Goal: Task Accomplishment & Management: Manage account settings

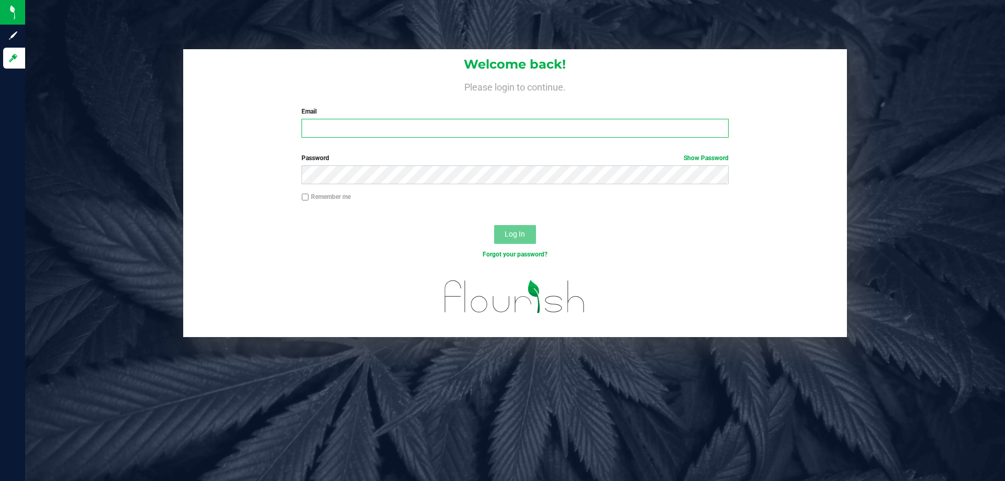
drag, startPoint x: 310, startPoint y: 130, endPoint x: 319, endPoint y: 131, distance: 9.4
click at [311, 130] on input "Email" at bounding box center [515, 128] width 427 height 19
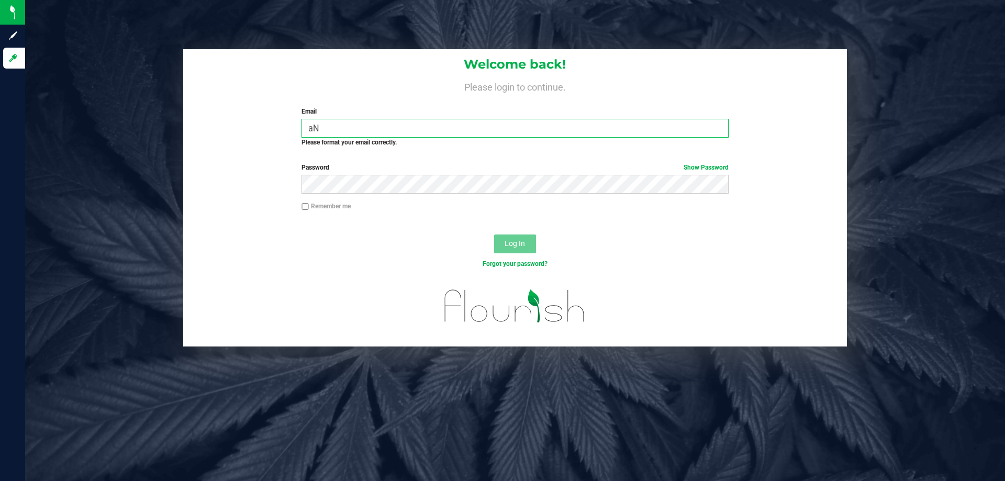
type input "a"
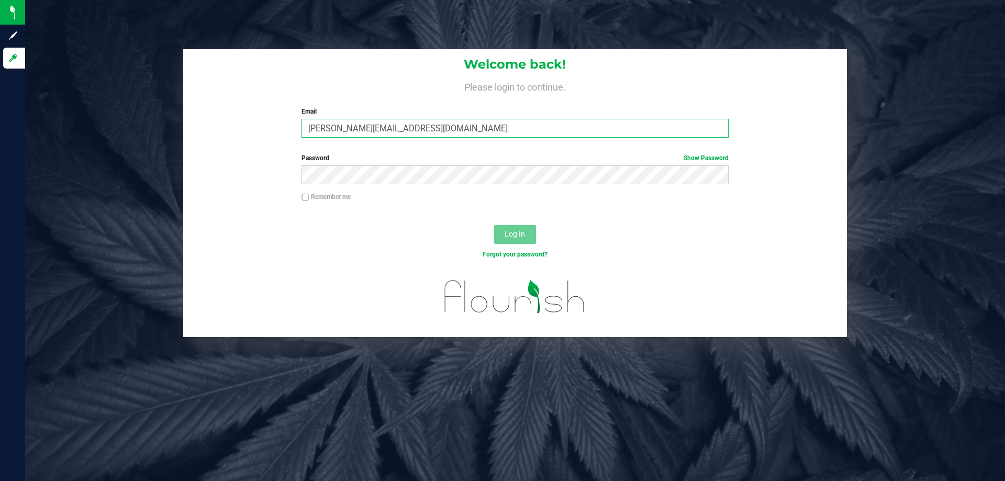
type input "[PERSON_NAME][EMAIL_ADDRESS][DOMAIN_NAME]"
click at [503, 231] on button "Log In" at bounding box center [515, 234] width 42 height 19
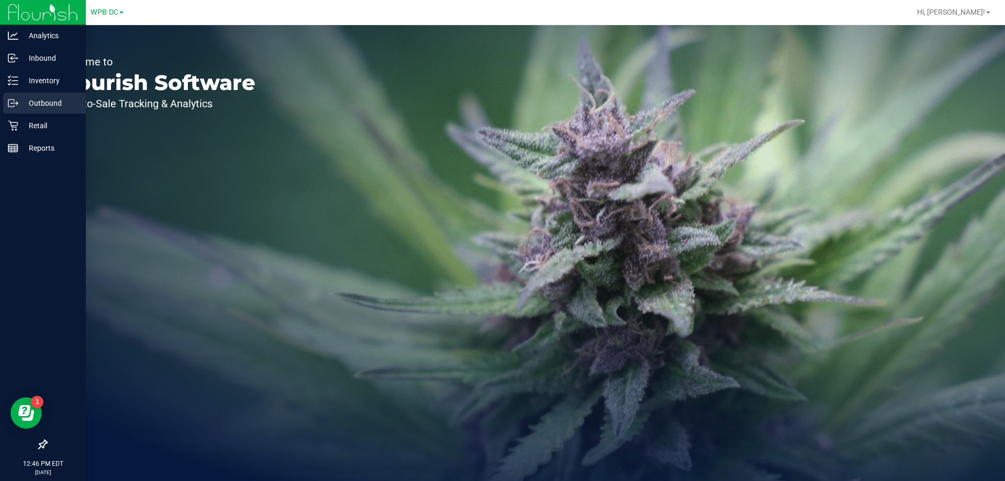
click at [40, 105] on p "Outbound" at bounding box center [49, 103] width 63 height 13
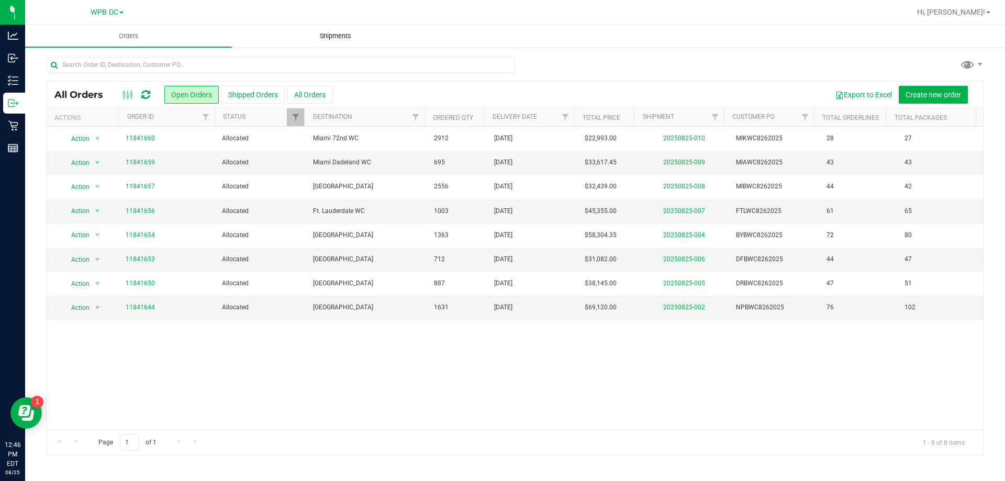
click at [337, 38] on span "Shipments" at bounding box center [336, 35] width 60 height 9
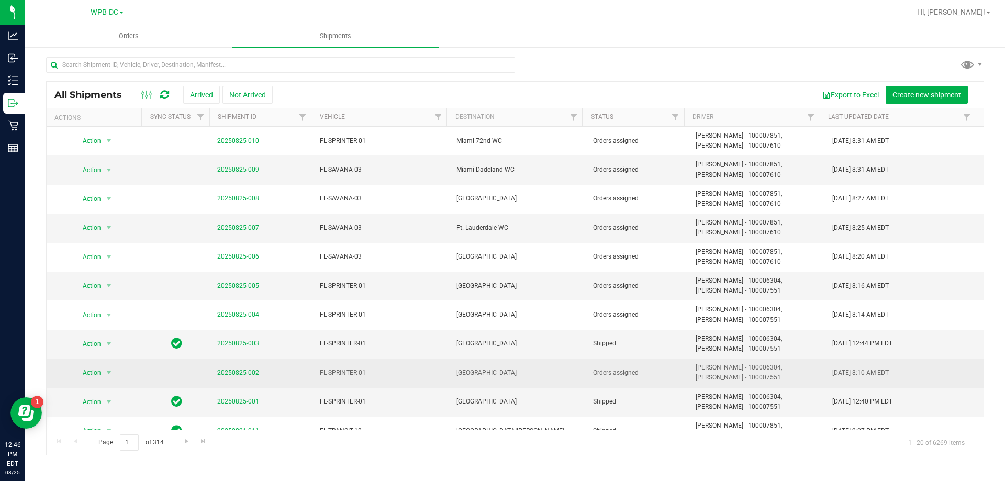
click at [233, 372] on link "20250825-002" at bounding box center [238, 372] width 42 height 7
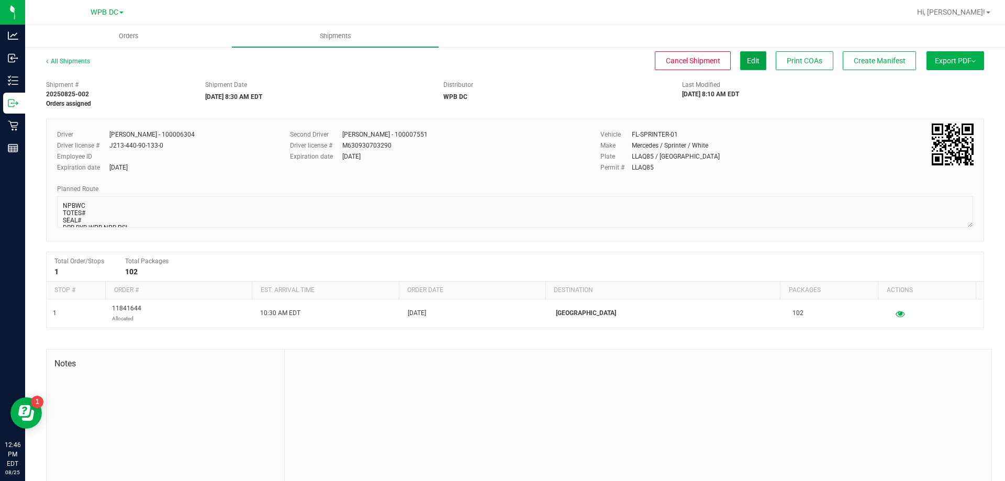
click at [747, 60] on span "Edit" at bounding box center [753, 61] width 13 height 8
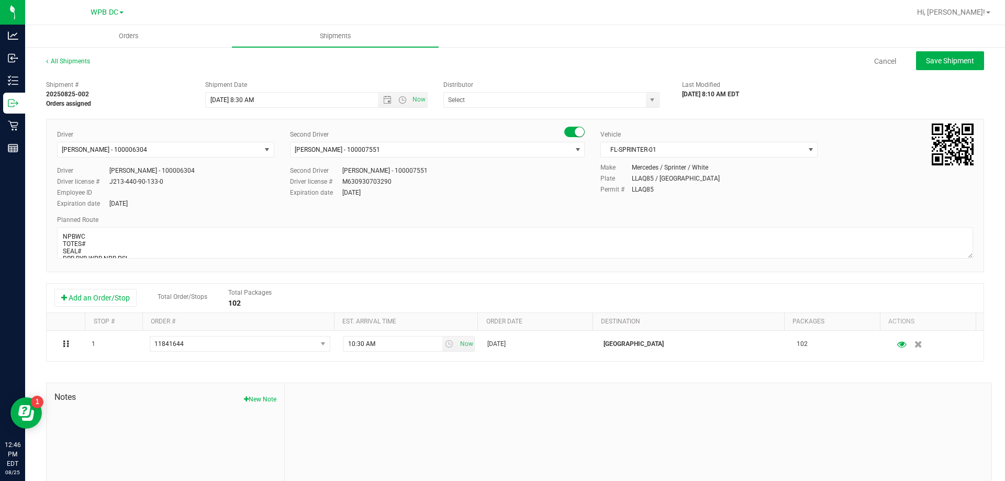
type input "WPB DC"
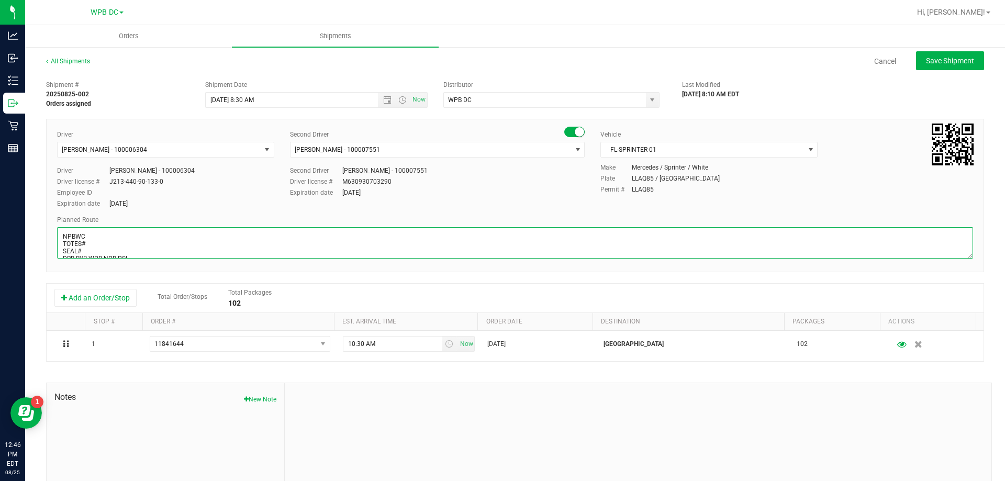
click at [90, 244] on textarea at bounding box center [515, 242] width 916 height 31
click at [87, 251] on textarea at bounding box center [515, 242] width 916 height 31
click at [132, 246] on textarea at bounding box center [515, 242] width 916 height 31
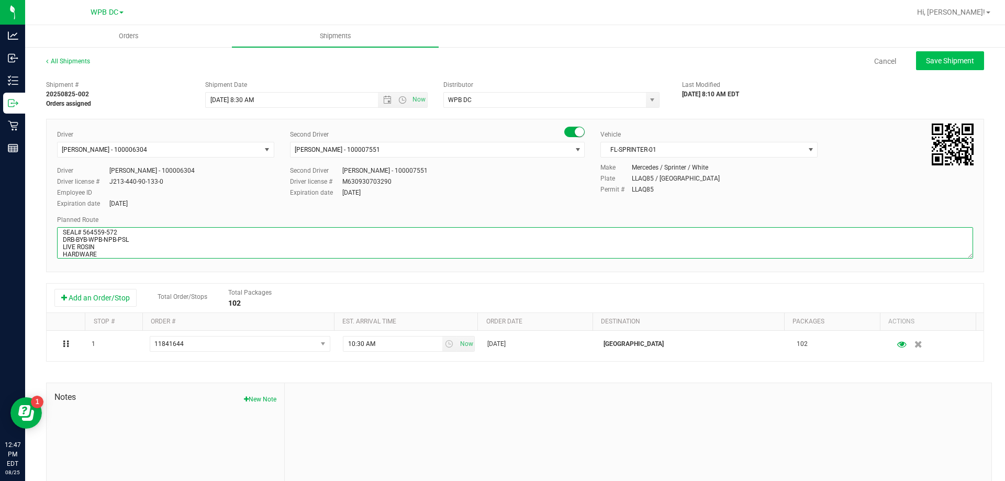
type textarea "NPBWC TOTES# 7 SEAL# 564559-572 DRB-BYB-WPB-NPB-PSL LIVE ROSIN HARDWARE"
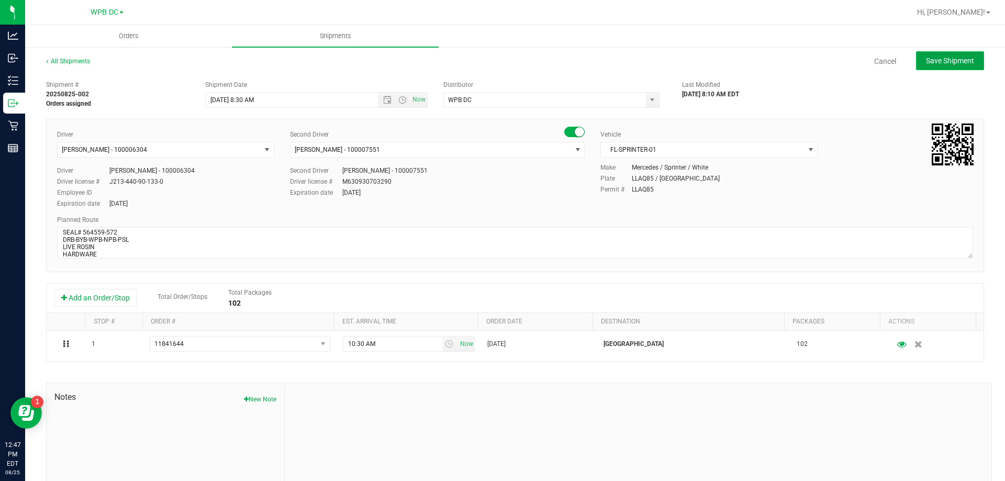
click at [837, 62] on span "Save Shipment" at bounding box center [950, 61] width 48 height 8
type input "[DATE] 12:30 PM"
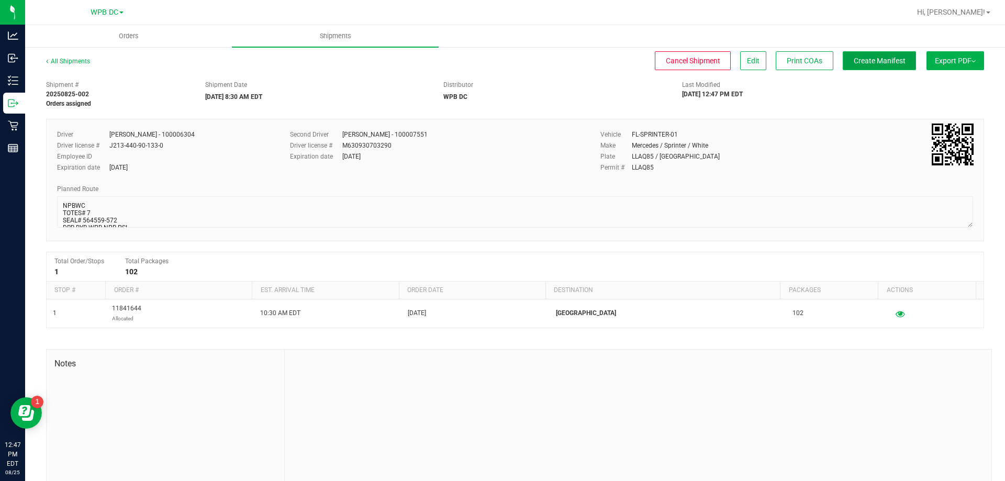
click at [837, 61] on span "Create Manifest" at bounding box center [880, 61] width 52 height 8
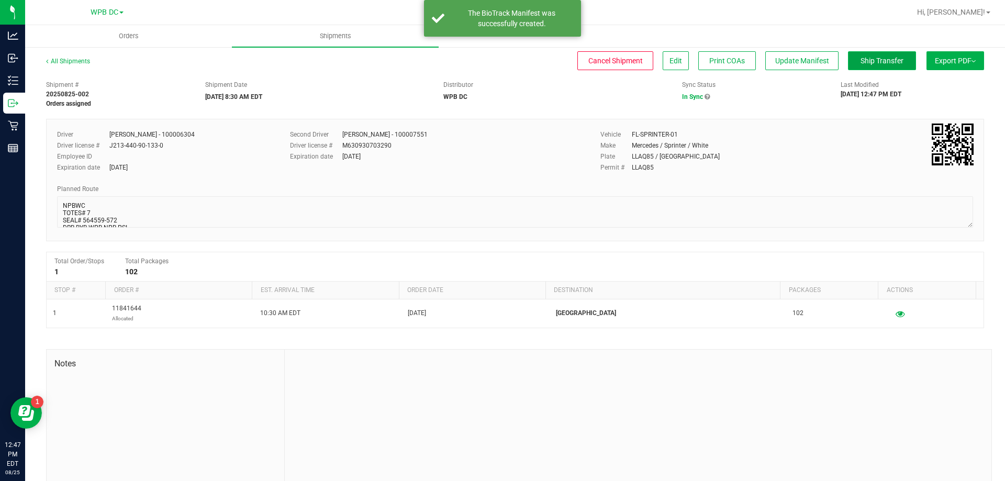
click at [837, 62] on span "Ship Transfer" at bounding box center [882, 61] width 43 height 8
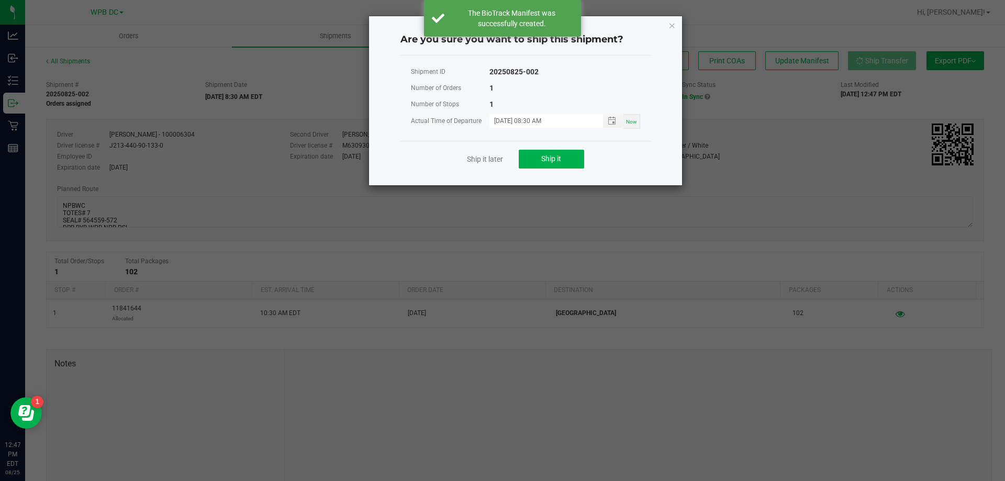
click at [837, 62] on ngb-modal-window "Are you sure you want to ship this shipment? Shipment ID 20250825-002 Number of…" at bounding box center [506, 240] width 1013 height 481
click at [671, 26] on icon "Close" at bounding box center [671, 25] width 7 height 13
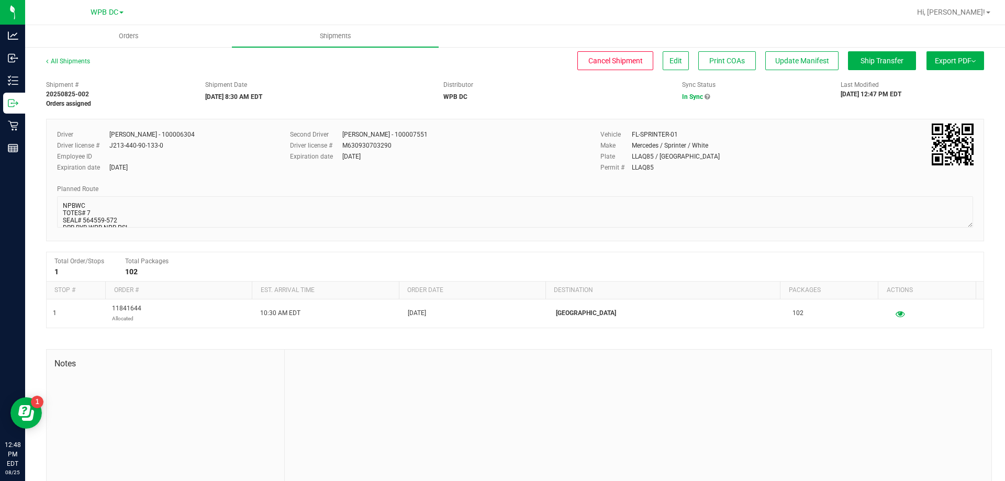
click at [837, 57] on button "Export PDF" at bounding box center [956, 60] width 58 height 19
click at [837, 81] on span "Manifest by Package ID" at bounding box center [940, 83] width 66 height 7
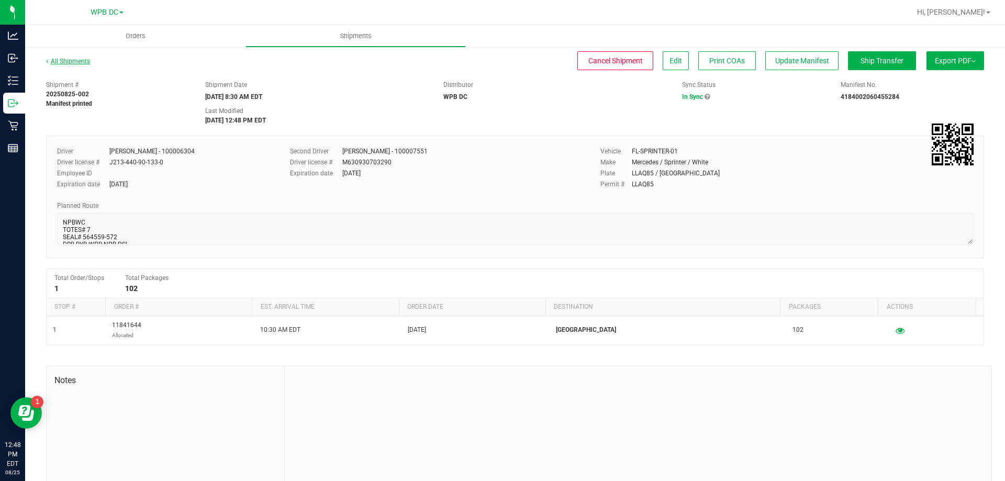
click at [72, 61] on link "All Shipments" at bounding box center [68, 61] width 44 height 7
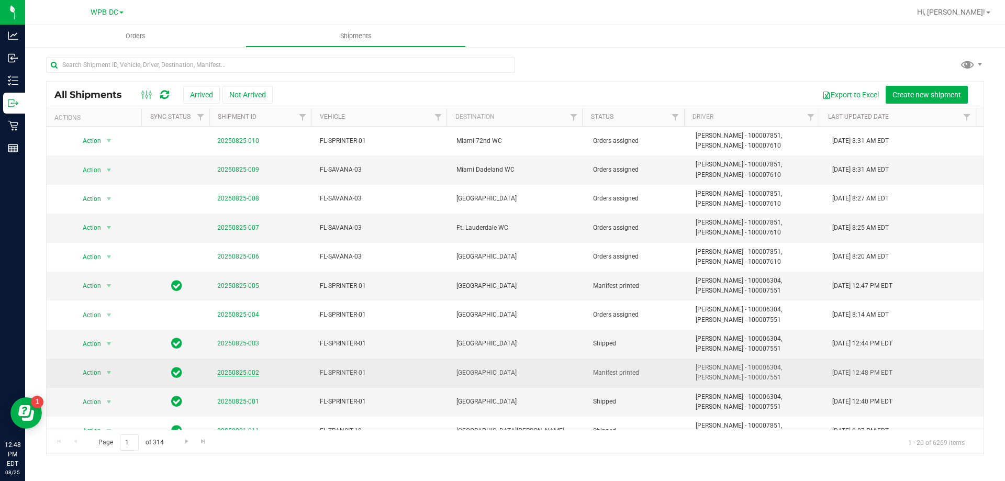
click at [226, 373] on link "20250825-002" at bounding box center [238, 372] width 42 height 7
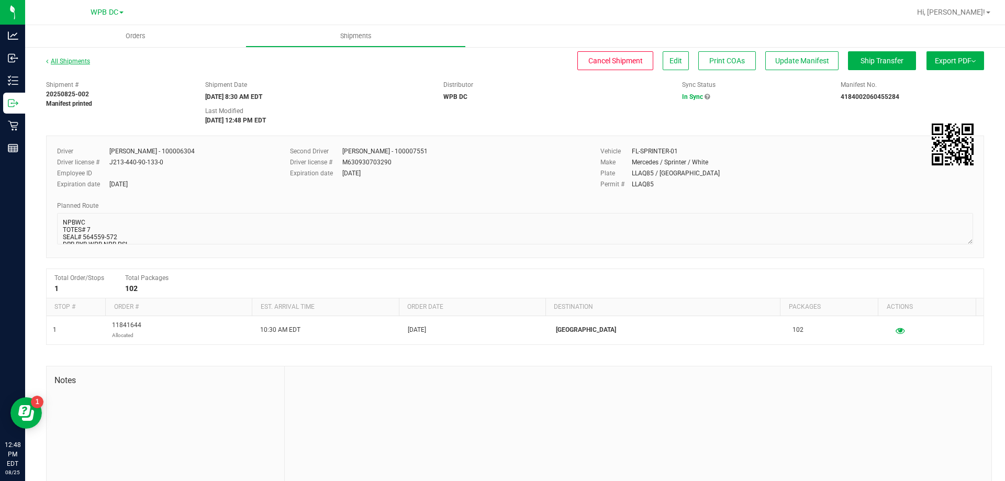
click at [75, 64] on link "All Shipments" at bounding box center [68, 61] width 44 height 7
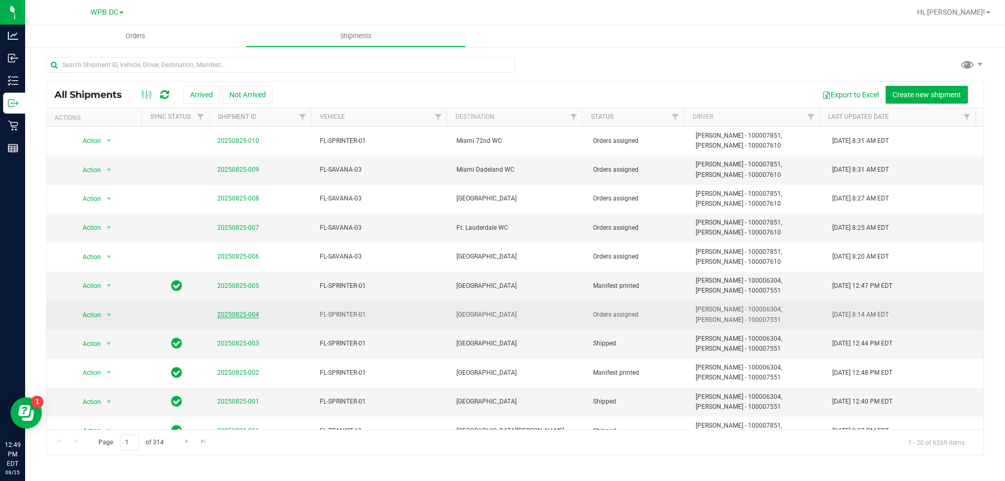
click at [241, 314] on link "20250825-004" at bounding box center [238, 314] width 42 height 7
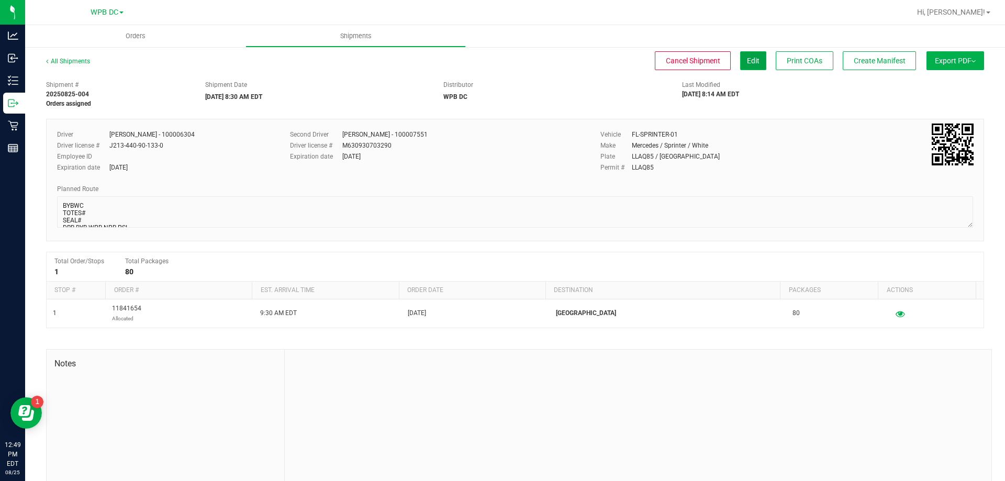
click at [747, 61] on span "Edit" at bounding box center [753, 61] width 13 height 8
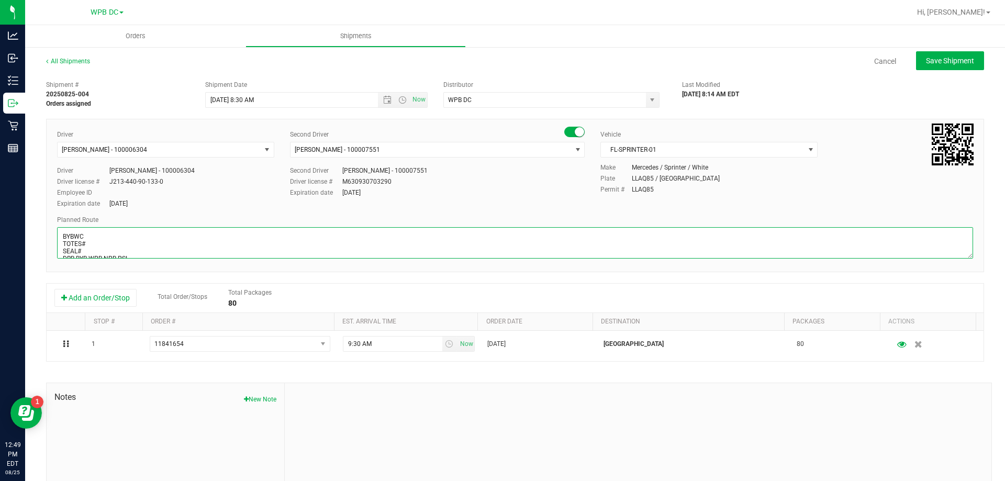
click at [93, 241] on textarea at bounding box center [515, 242] width 916 height 31
click at [86, 250] on textarea at bounding box center [515, 242] width 916 height 31
click at [93, 248] on textarea at bounding box center [515, 242] width 916 height 31
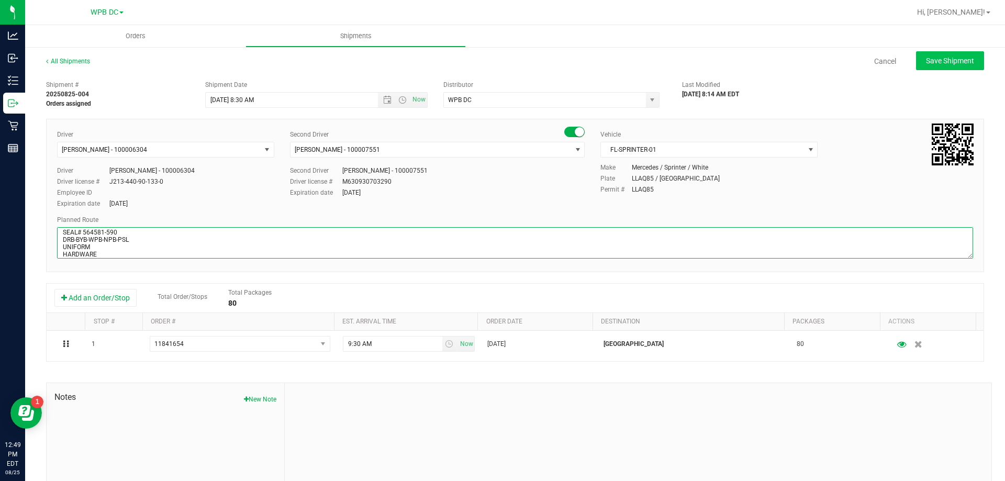
type textarea "BYBWC TOTES# 4 SEAL# 564581-590 DRB-BYB-WPB-NPB-PSL UNIFORM HARDWARE"
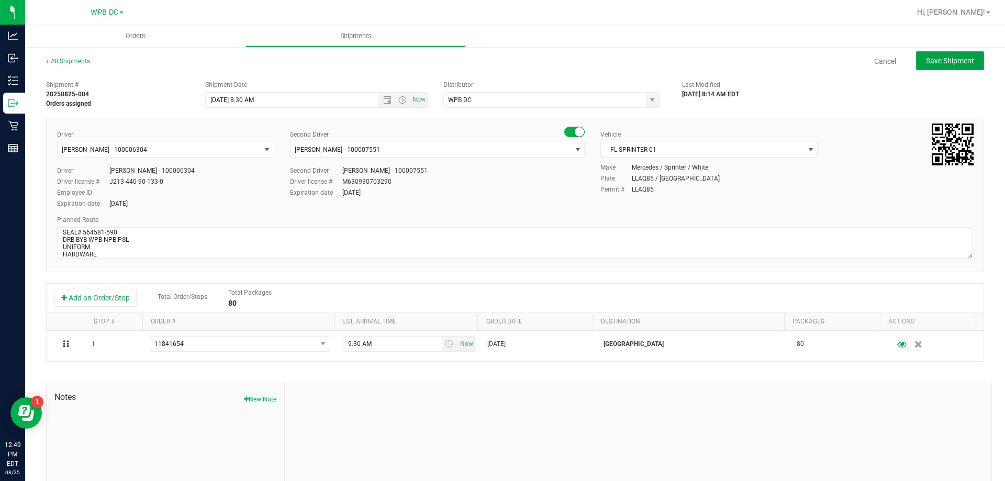
click at [837, 63] on span "Save Shipment" at bounding box center [950, 61] width 48 height 8
type input "[DATE] 12:30 PM"
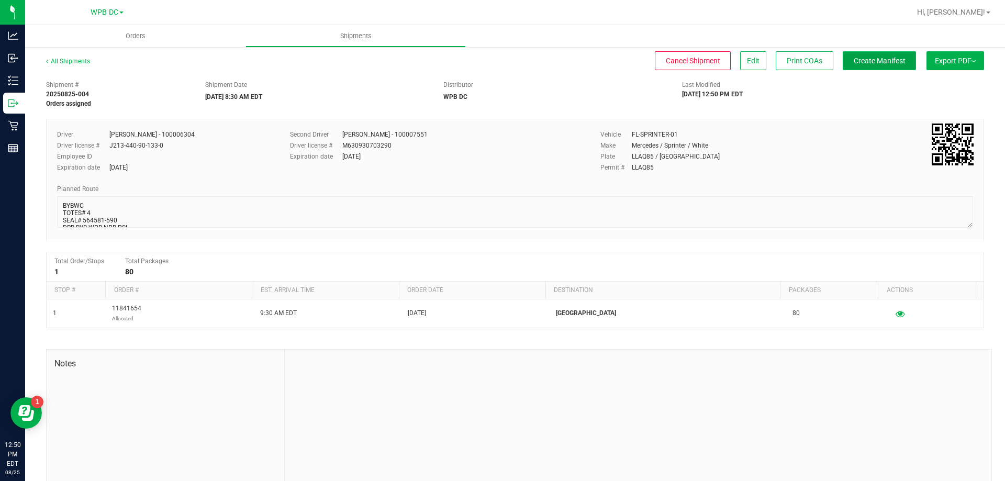
click at [837, 59] on span "Create Manifest" at bounding box center [880, 61] width 52 height 8
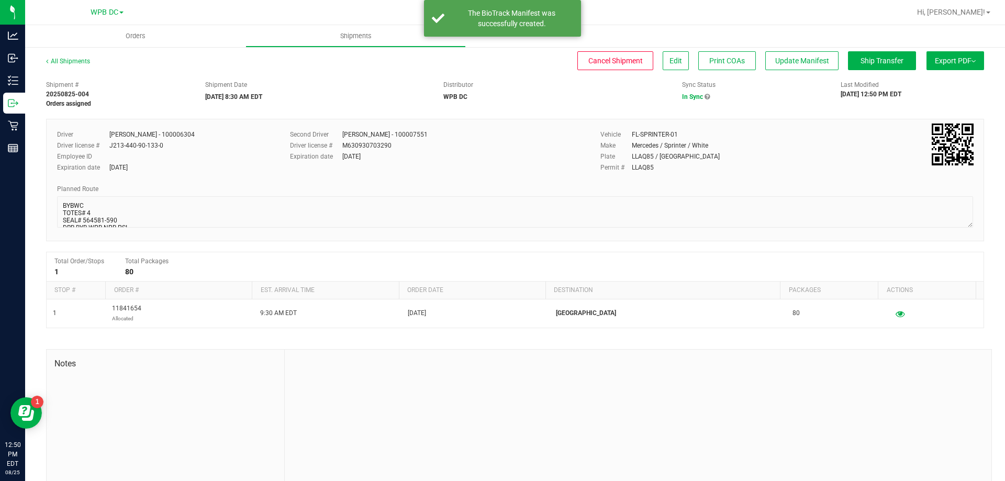
click at [837, 61] on button "Export PDF" at bounding box center [956, 60] width 58 height 19
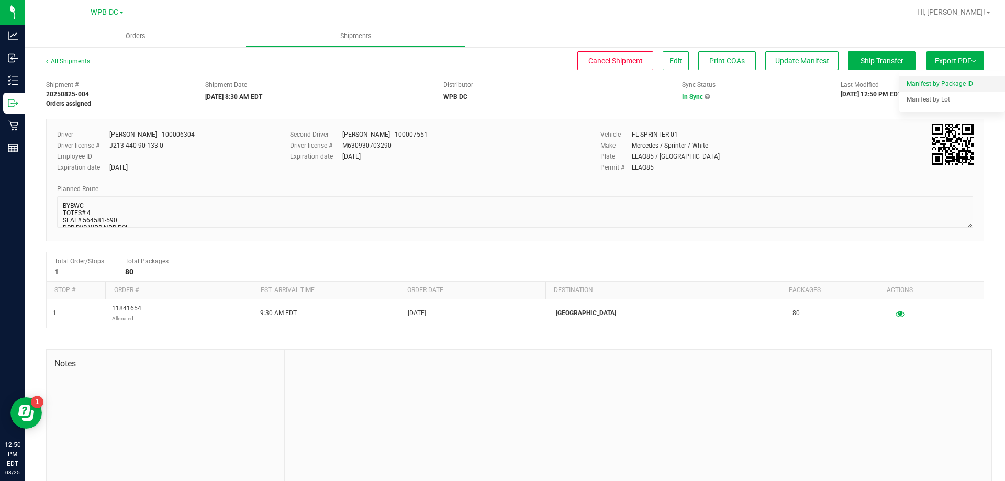
click at [837, 83] on span "Manifest by Package ID" at bounding box center [940, 83] width 66 height 7
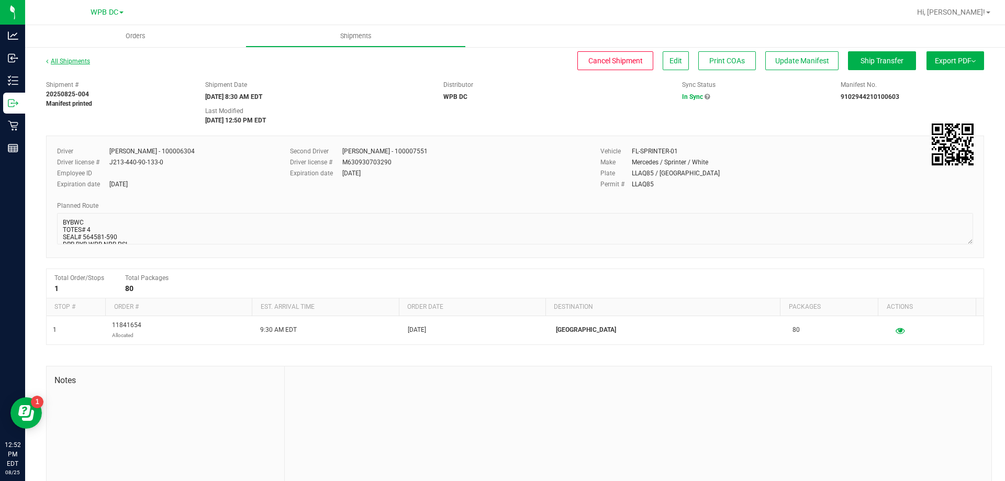
click at [61, 62] on link "All Shipments" at bounding box center [68, 61] width 44 height 7
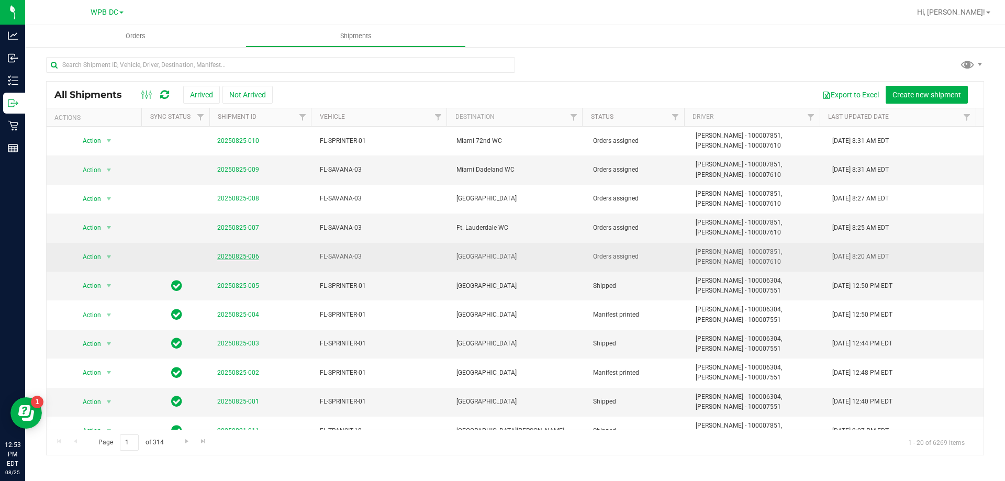
click at [230, 255] on link "20250825-006" at bounding box center [238, 256] width 42 height 7
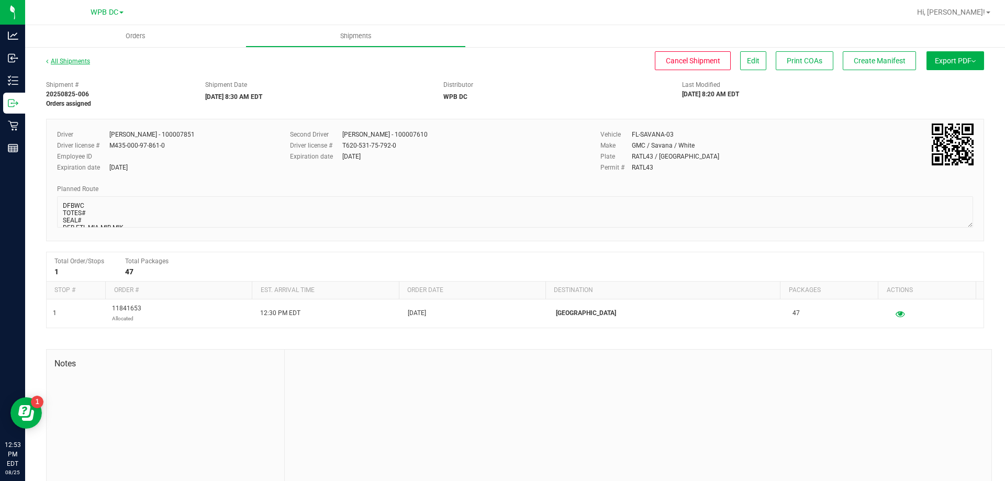
click at [69, 58] on link "All Shipments" at bounding box center [68, 61] width 44 height 7
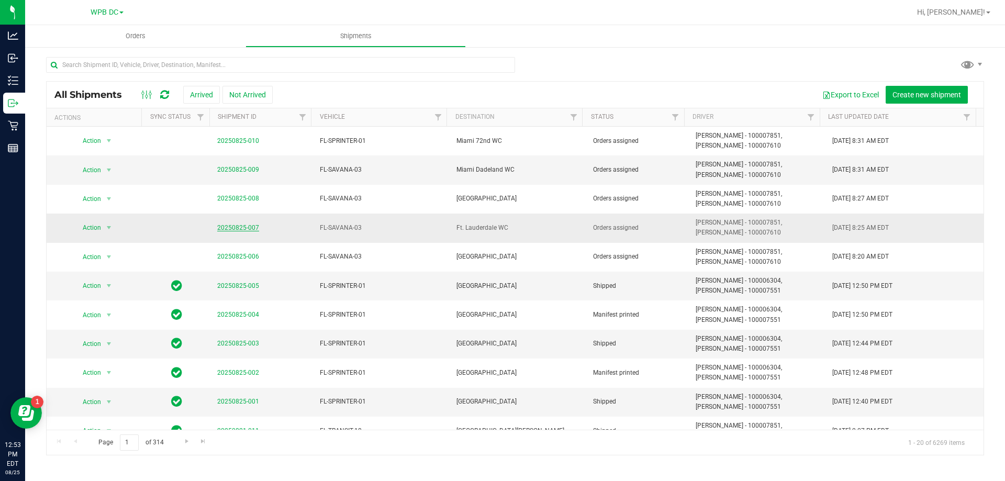
click at [228, 225] on link "20250825-007" at bounding box center [238, 227] width 42 height 7
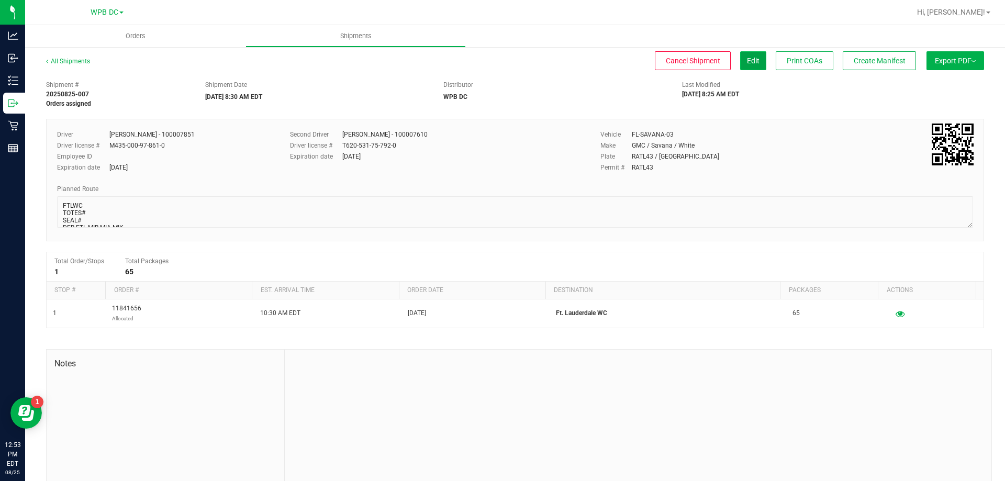
click at [747, 60] on span "Edit" at bounding box center [753, 61] width 13 height 8
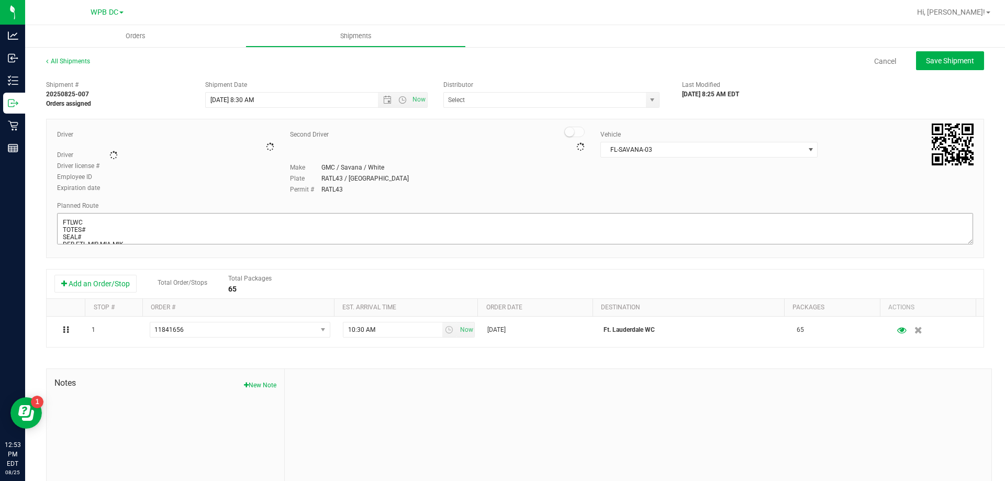
type input "WPB DC"
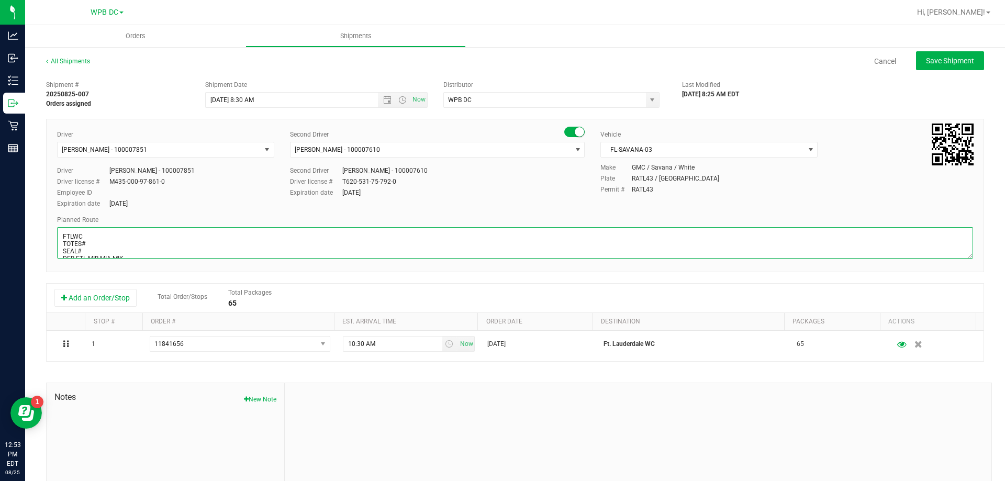
click at [96, 245] on textarea at bounding box center [515, 242] width 916 height 31
click at [88, 250] on textarea at bounding box center [515, 242] width 916 height 31
click at [129, 247] on textarea at bounding box center [515, 242] width 916 height 31
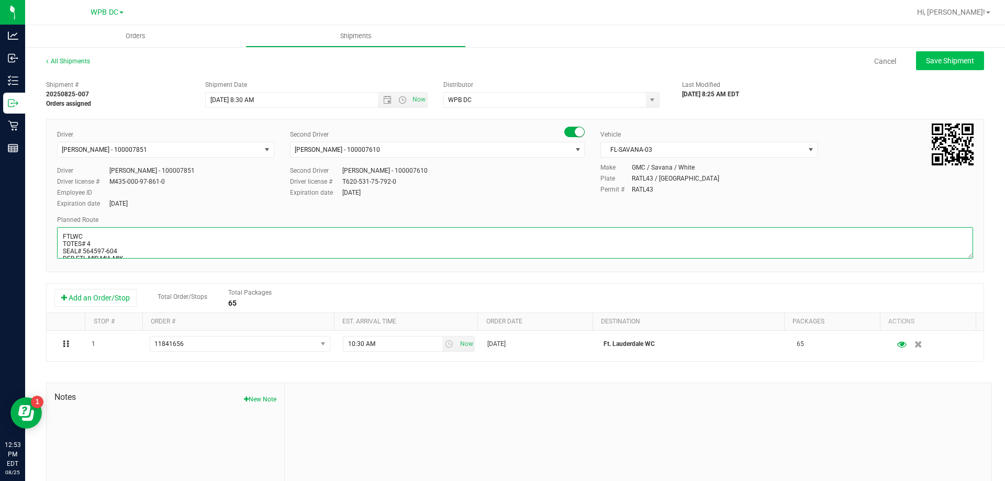
type textarea "FTLWC TOTES# 4 SEAL# 564597-604 DFB-FTL-MIB-MIA-MIK HARDWARE"
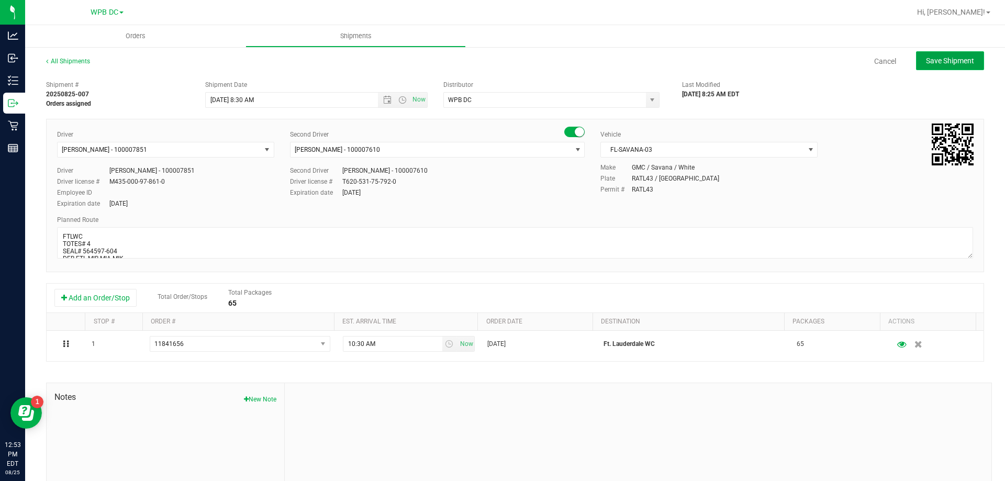
click at [837, 57] on span "Save Shipment" at bounding box center [950, 61] width 48 height 8
type input "[DATE] 12:30 PM"
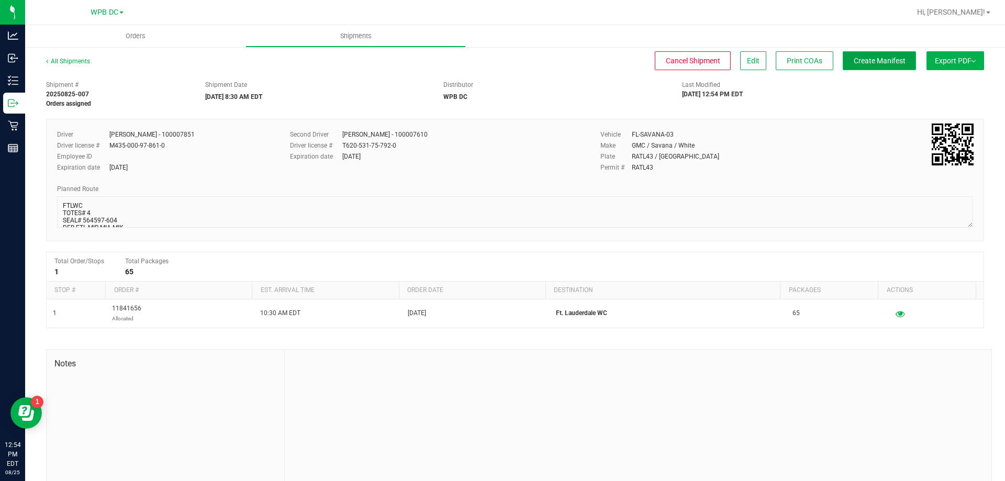
click at [837, 62] on span "Create Manifest" at bounding box center [880, 61] width 52 height 8
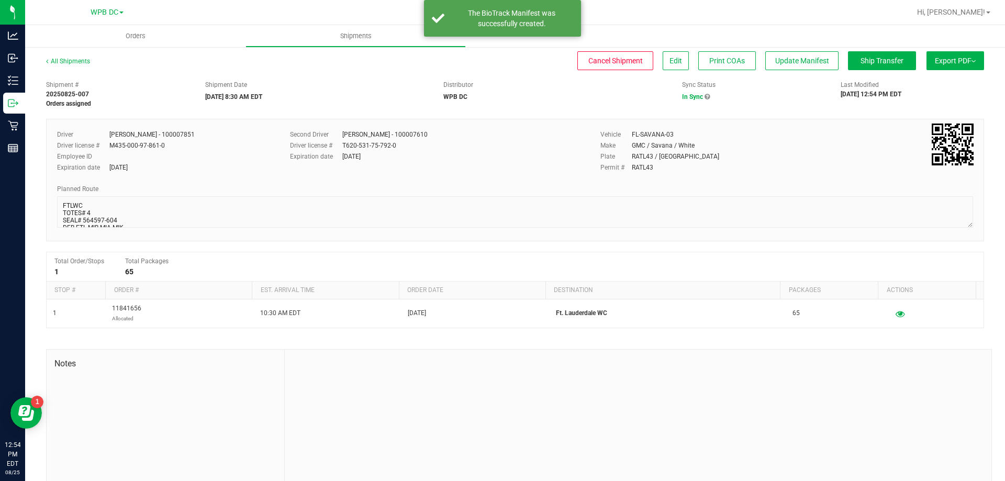
click at [837, 61] on button "Export PDF" at bounding box center [956, 60] width 58 height 19
click at [837, 84] on span "Manifest by Package ID" at bounding box center [940, 83] width 66 height 7
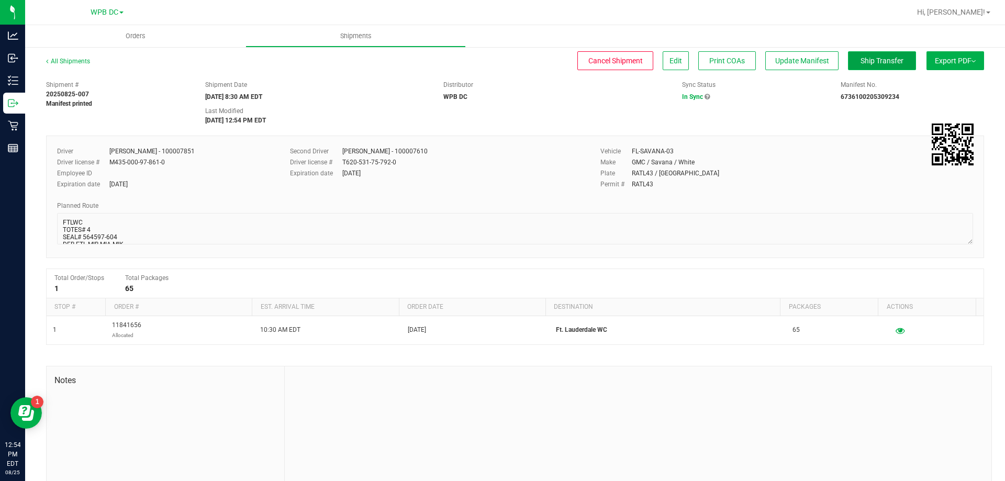
click at [837, 60] on span "Ship Transfer" at bounding box center [882, 61] width 43 height 8
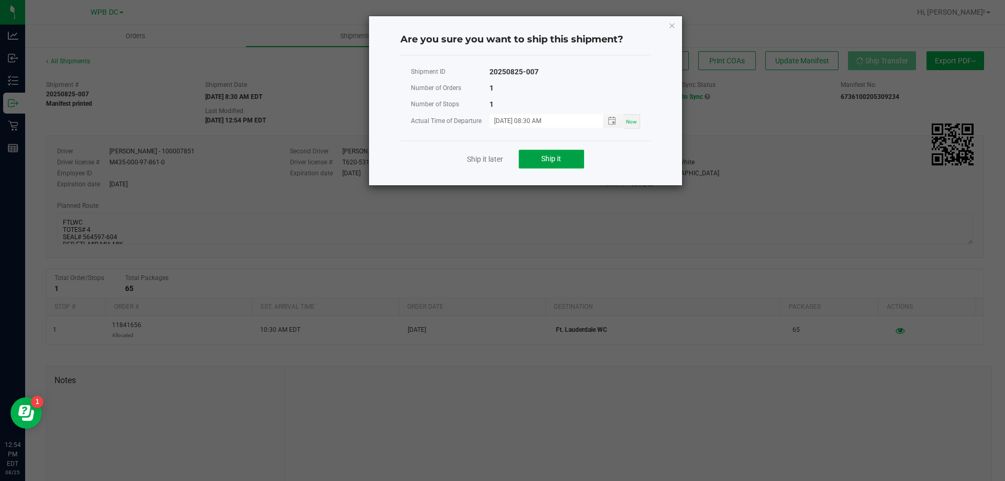
click at [551, 161] on span "Ship it" at bounding box center [551, 158] width 20 height 8
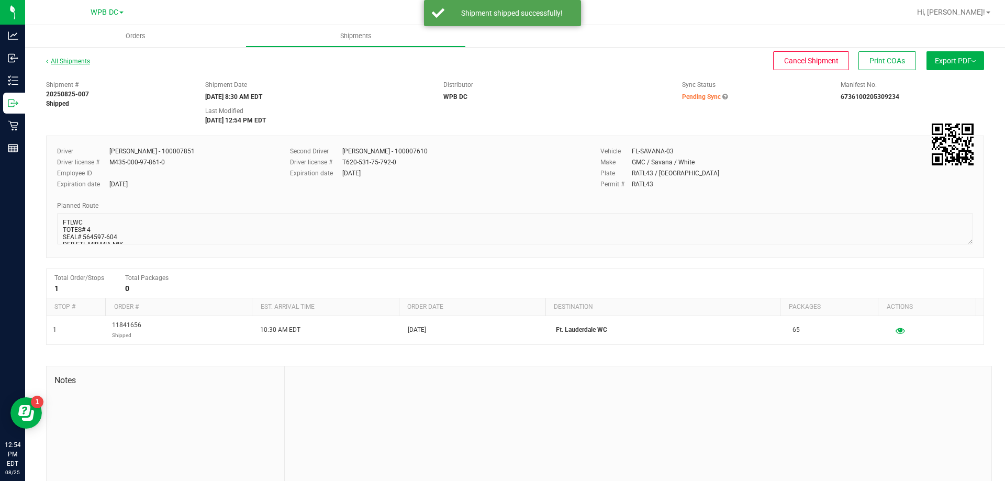
click at [64, 59] on link "All Shipments" at bounding box center [68, 61] width 44 height 7
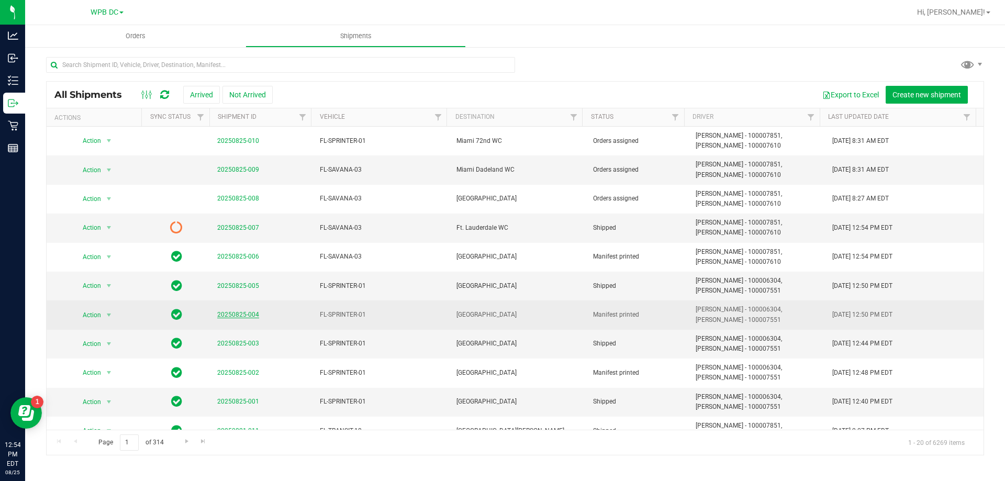
click at [229, 316] on link "20250825-004" at bounding box center [238, 314] width 42 height 7
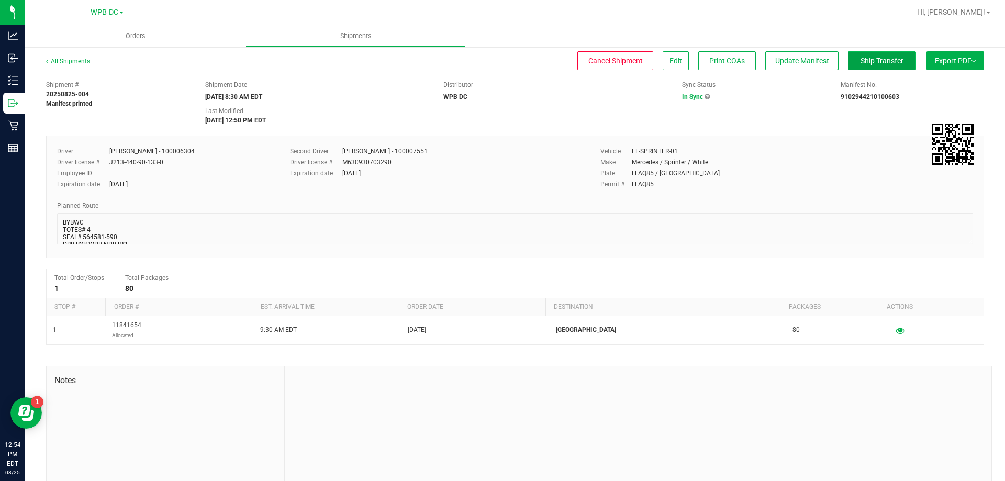
click at [837, 58] on span "Ship Transfer" at bounding box center [882, 61] width 43 height 8
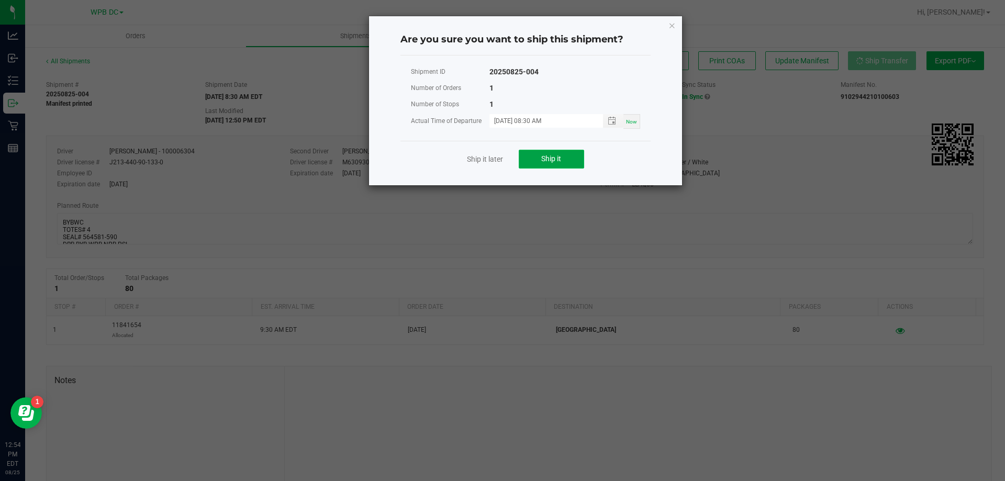
click at [549, 158] on span "Ship it" at bounding box center [551, 158] width 20 height 8
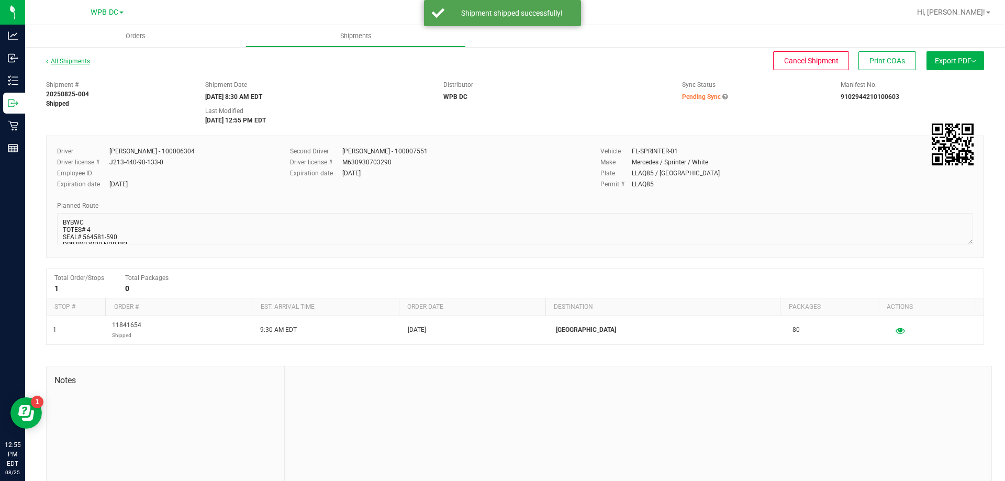
click at [76, 61] on link "All Shipments" at bounding box center [68, 61] width 44 height 7
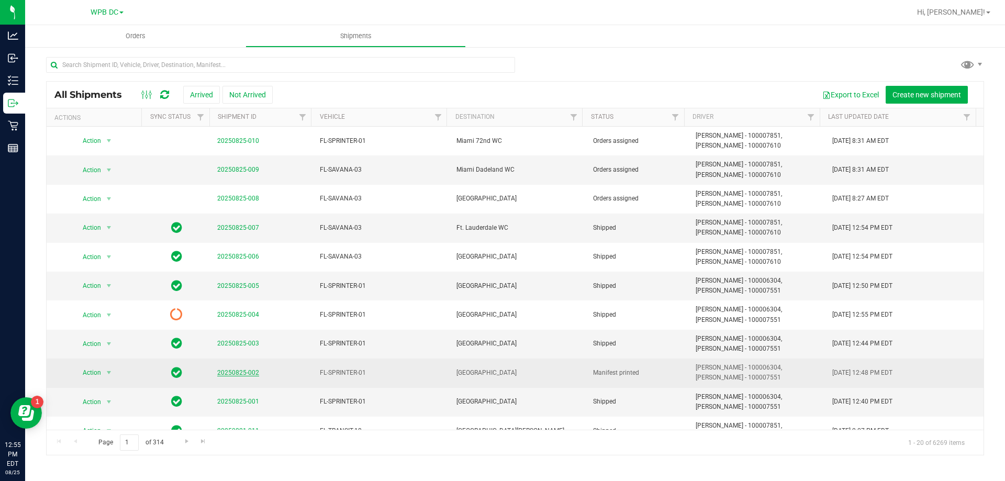
click at [229, 374] on link "20250825-002" at bounding box center [238, 372] width 42 height 7
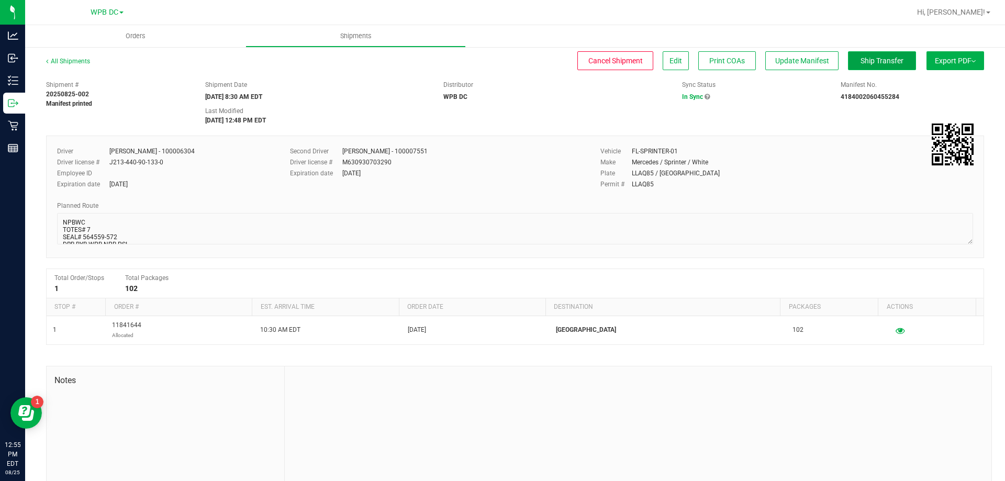
click at [837, 57] on span "Ship Transfer" at bounding box center [882, 61] width 43 height 8
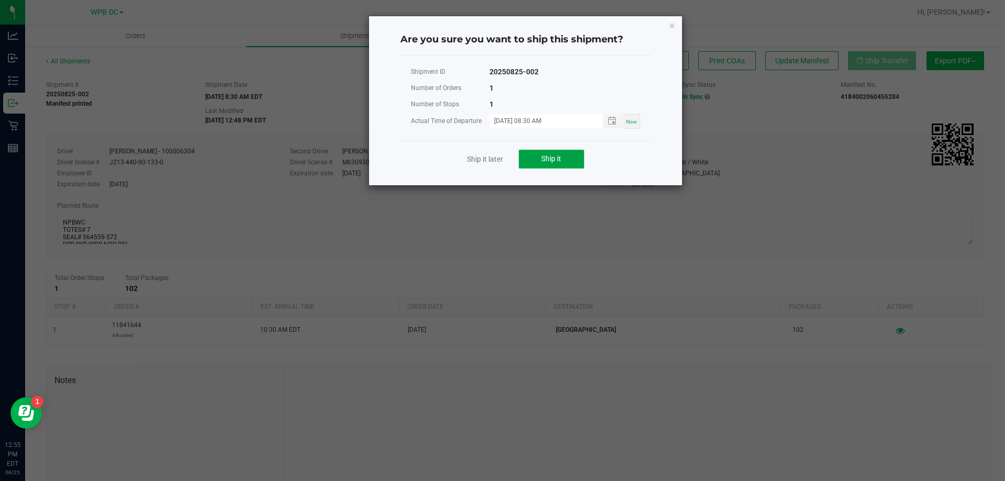
click at [564, 160] on button "Ship it" at bounding box center [551, 159] width 65 height 19
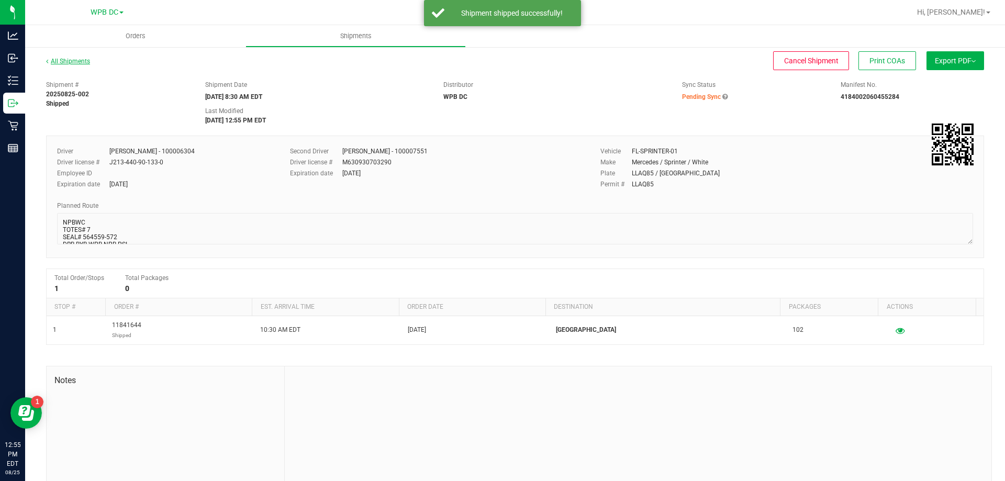
click at [74, 60] on link "All Shipments" at bounding box center [68, 61] width 44 height 7
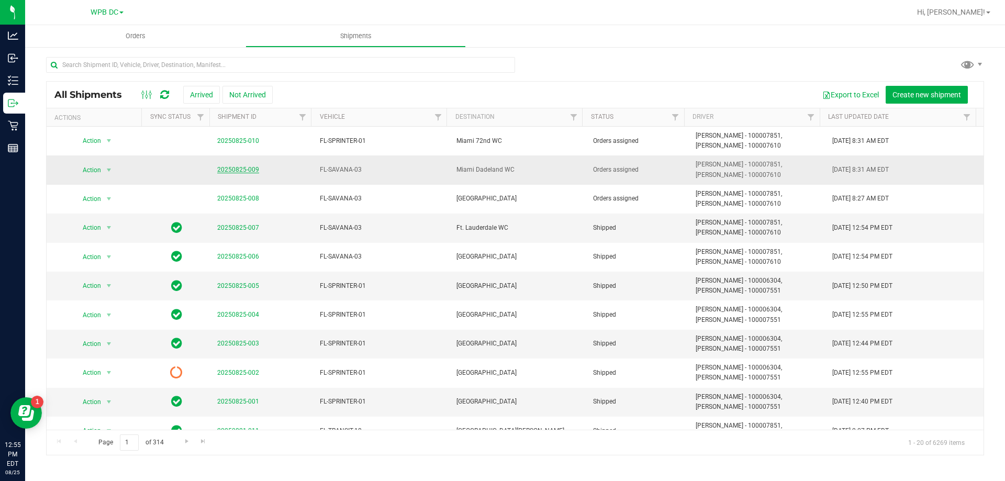
click at [228, 168] on link "20250825-009" at bounding box center [238, 169] width 42 height 7
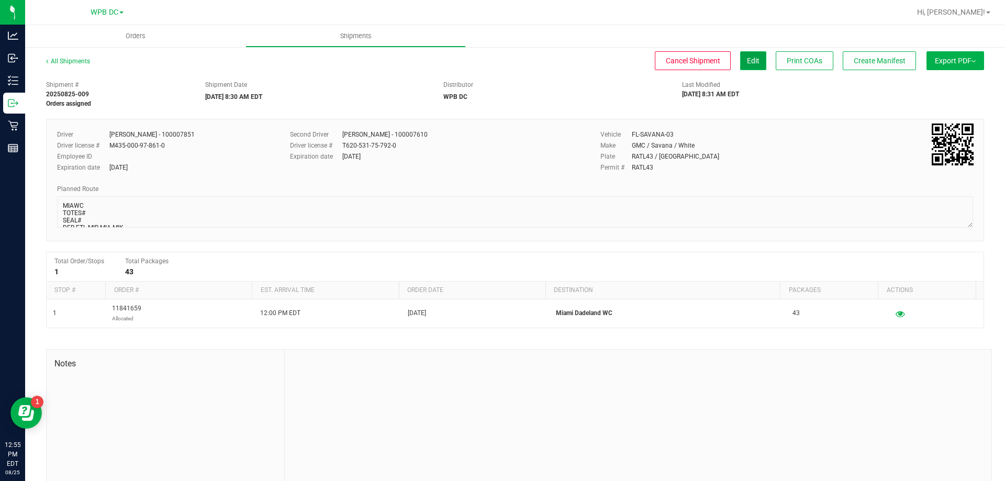
click at [740, 57] on button "Edit" at bounding box center [753, 60] width 26 height 19
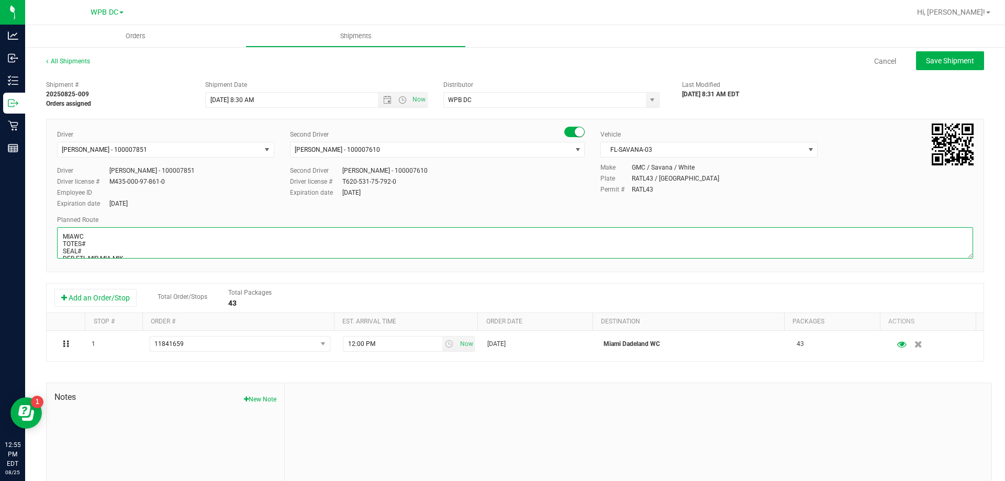
click at [92, 244] on textarea at bounding box center [515, 242] width 916 height 31
click at [86, 248] on textarea at bounding box center [515, 242] width 916 height 31
click at [66, 255] on textarea at bounding box center [515, 242] width 916 height 31
click at [89, 248] on textarea at bounding box center [515, 242] width 916 height 31
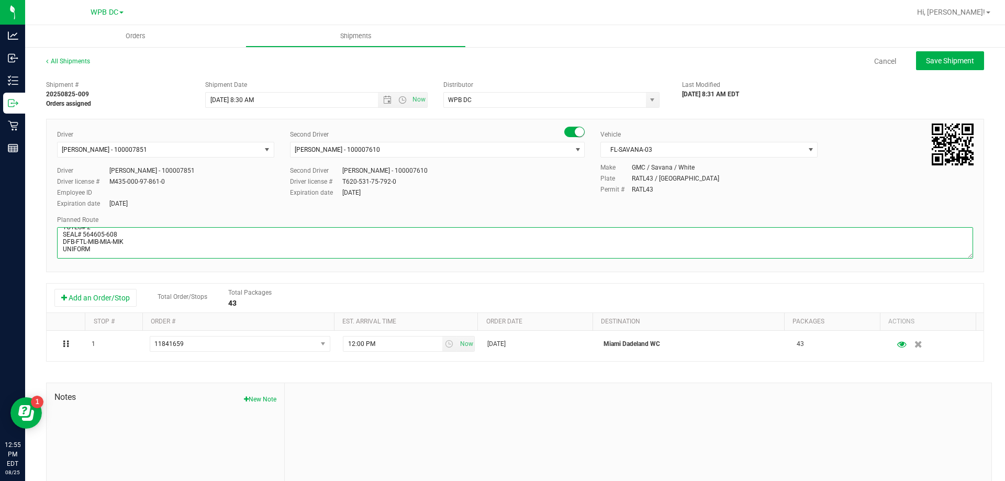
scroll to position [19, 0]
type textarea "MIAWC TOTES# 2 SEAL# 564605-608 DFB-FTL-MIB-MIA-MIK UNIFORM ID BADGE"
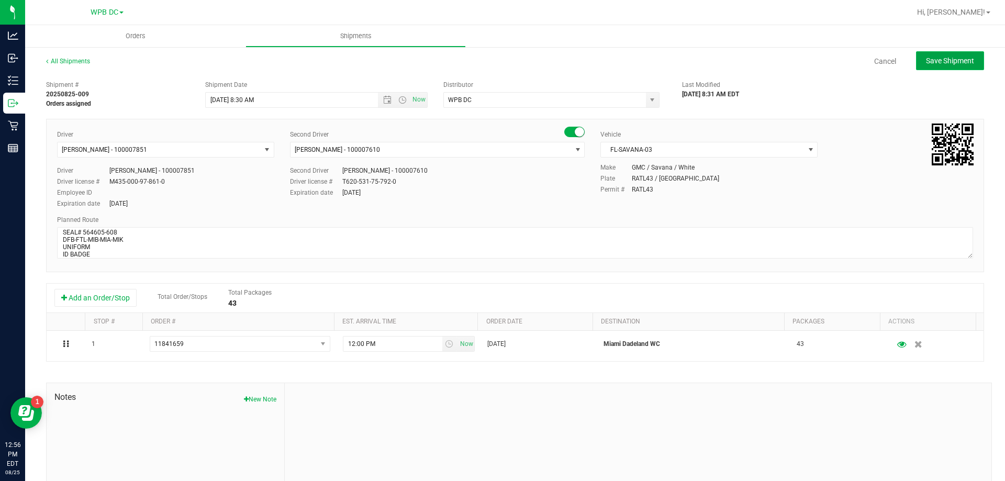
click at [837, 59] on span "Save Shipment" at bounding box center [950, 61] width 48 height 8
type input "[DATE] 12:30 PM"
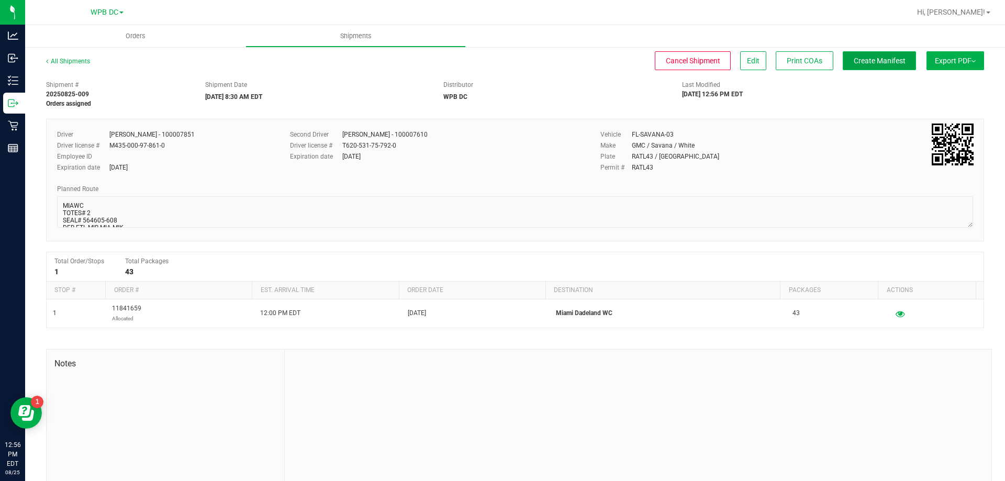
click at [837, 62] on span "Create Manifest" at bounding box center [880, 61] width 52 height 8
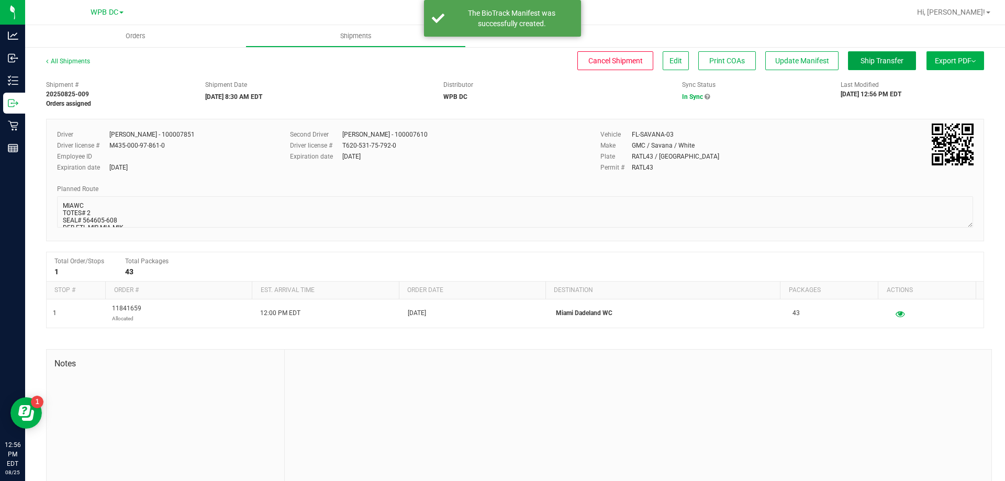
click at [837, 62] on span "Ship Transfer" at bounding box center [882, 61] width 43 height 8
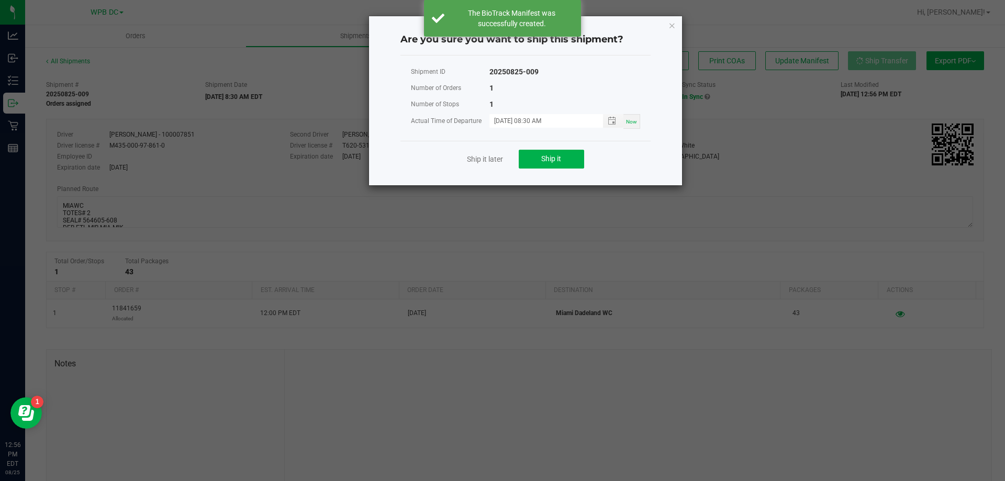
drag, startPoint x: 730, startPoint y: 116, endPoint x: 742, endPoint y: 111, distance: 12.4
click at [731, 116] on ngb-modal-window "Are you sure you want to ship this shipment? Shipment ID 20250825-009 Number of…" at bounding box center [506, 240] width 1013 height 481
click at [673, 26] on icon "Close" at bounding box center [671, 25] width 7 height 13
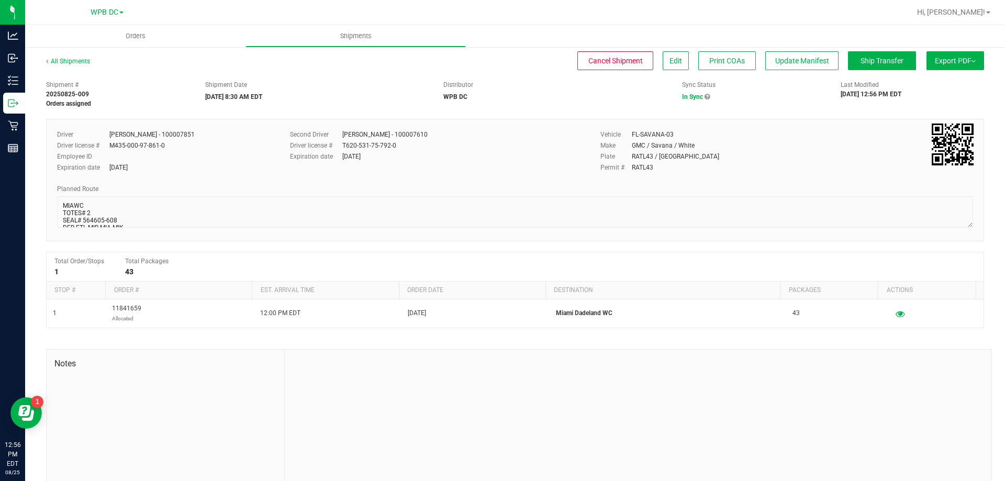
click at [837, 59] on button "Export PDF" at bounding box center [956, 60] width 58 height 19
click at [837, 84] on span "Manifest by Package ID" at bounding box center [940, 83] width 66 height 7
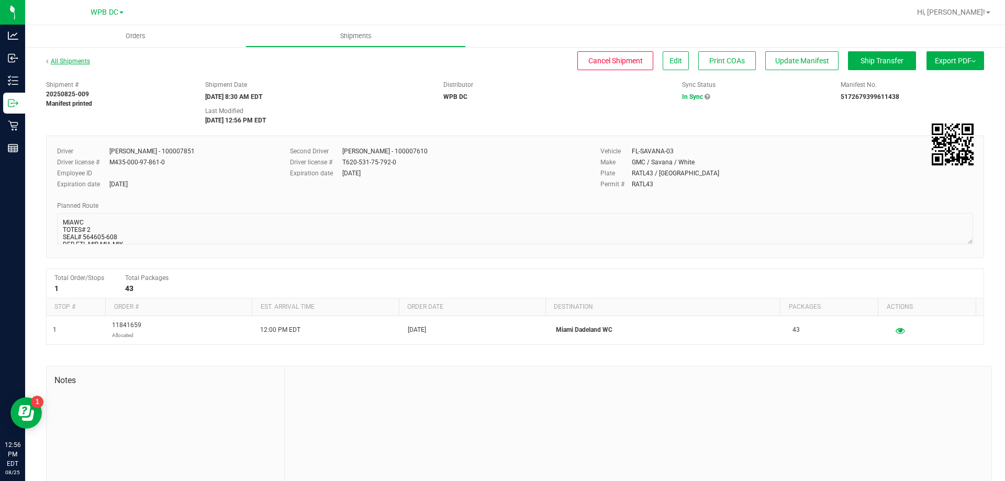
click at [70, 62] on link "All Shipments" at bounding box center [68, 61] width 44 height 7
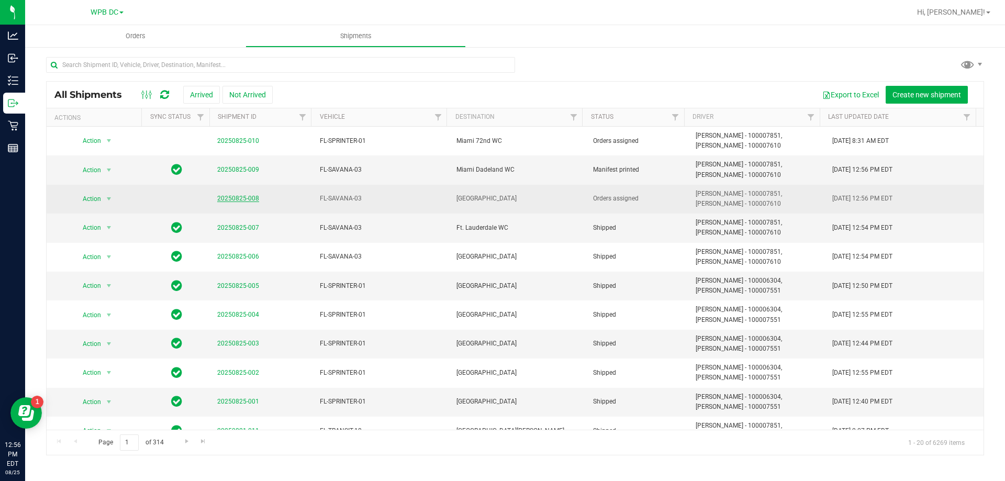
click at [238, 199] on link "20250825-008" at bounding box center [238, 198] width 42 height 7
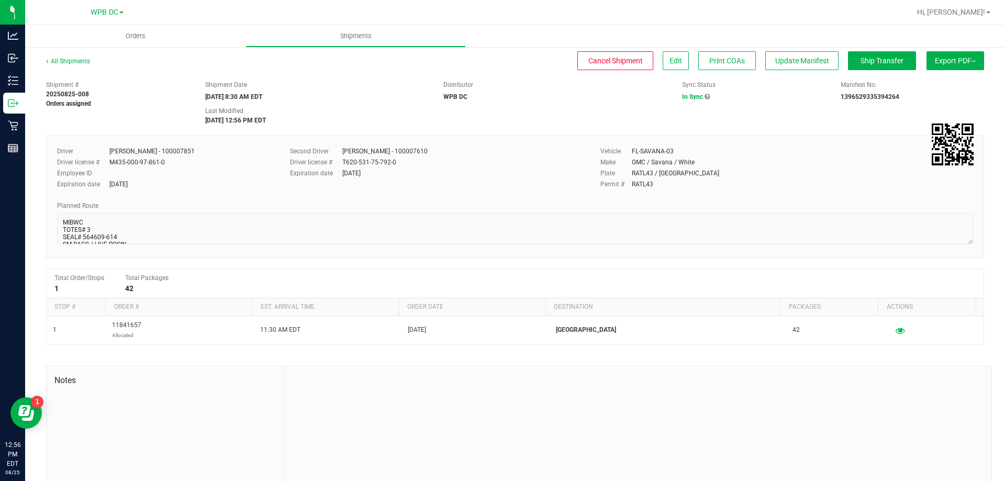
drag, startPoint x: 72, startPoint y: 51, endPoint x: 65, endPoint y: 70, distance: 19.5
click at [67, 64] on div "All Shipments Cancel Shipment Edit Print COAs Update Manifest Ship Transfer Exp…" at bounding box center [515, 282] width 980 height 472
click at [82, 61] on link "All Shipments" at bounding box center [68, 61] width 44 height 7
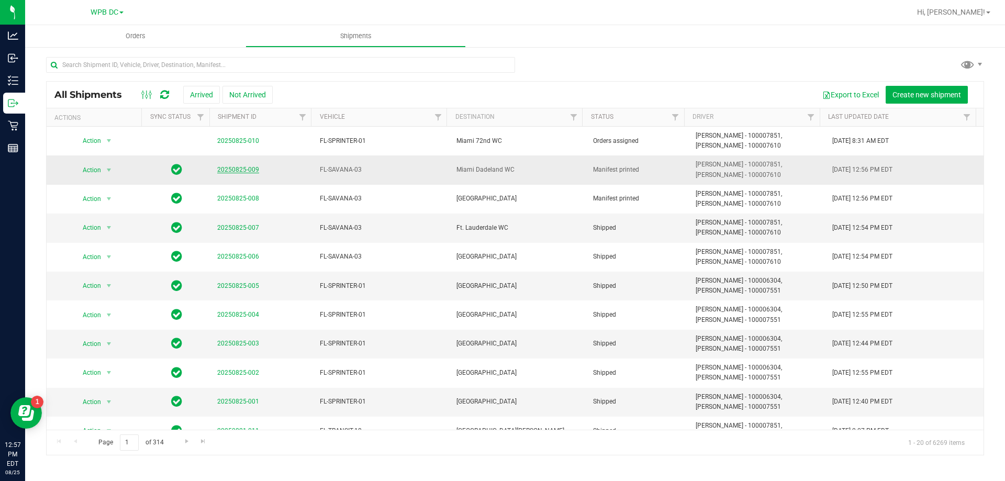
click at [245, 170] on link "20250825-009" at bounding box center [238, 169] width 42 height 7
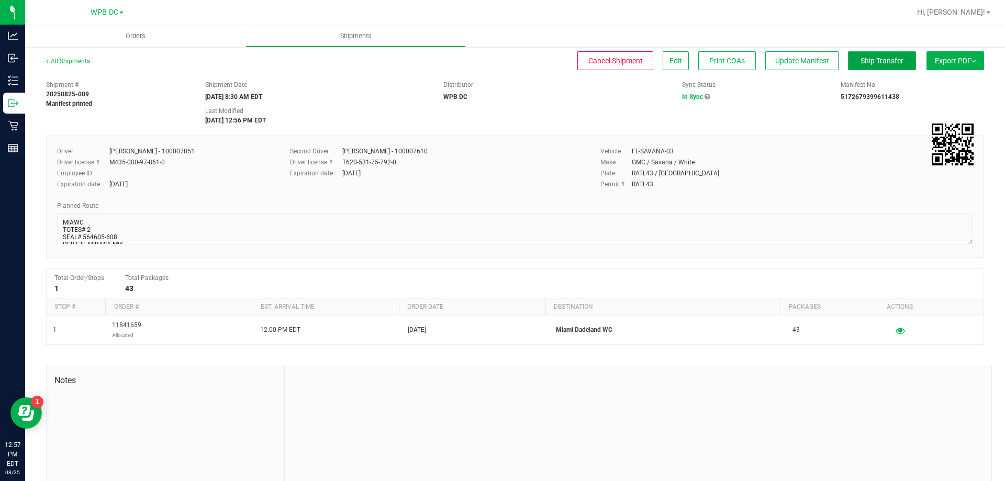
click at [837, 62] on span "Ship Transfer" at bounding box center [882, 61] width 43 height 8
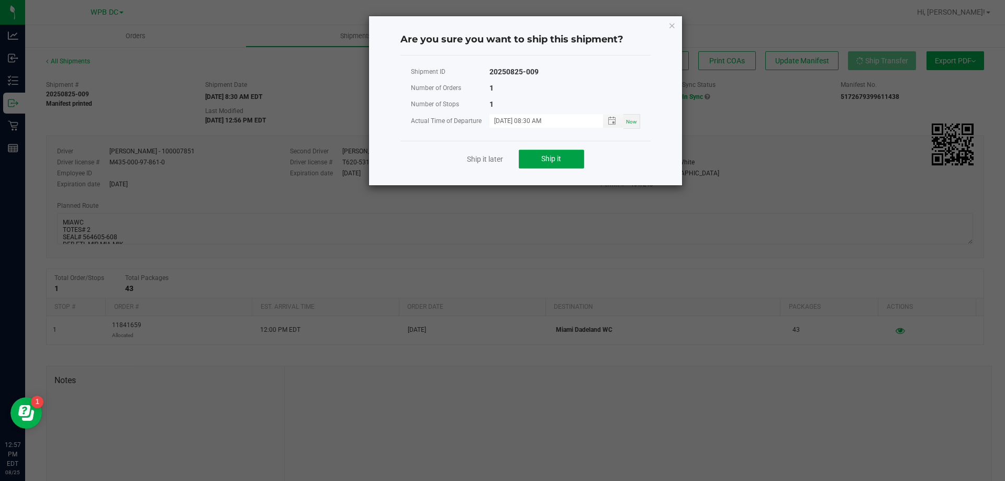
click at [558, 152] on button "Ship it" at bounding box center [551, 159] width 65 height 19
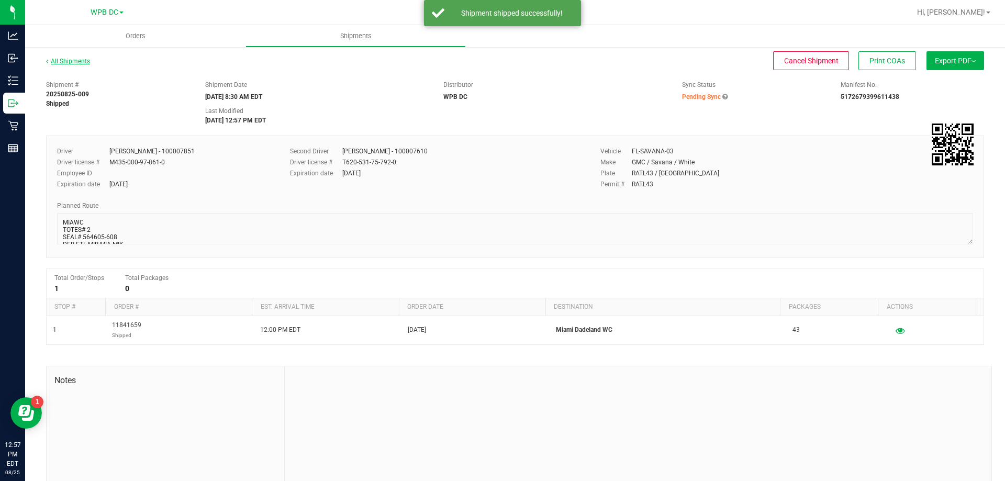
click at [82, 60] on link "All Shipments" at bounding box center [68, 61] width 44 height 7
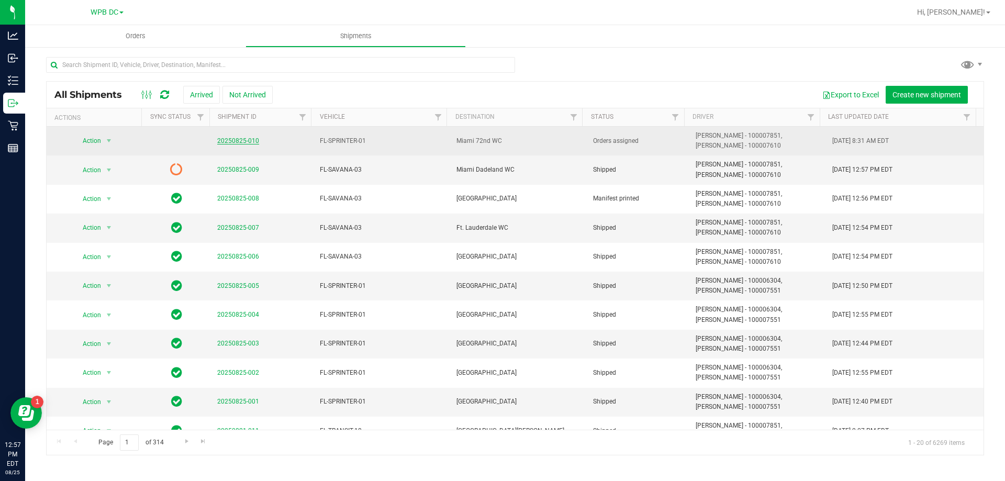
click at [229, 142] on link "20250825-010" at bounding box center [238, 140] width 42 height 7
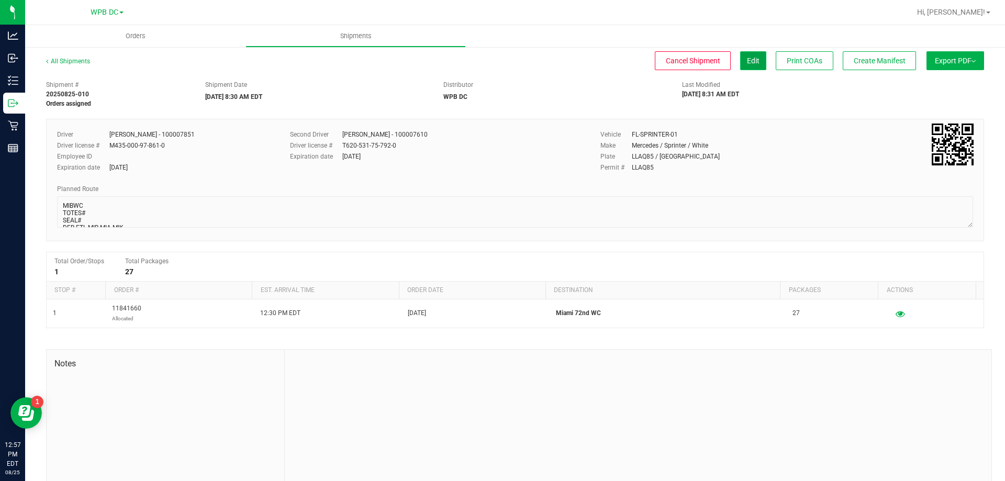
click at [747, 61] on span "Edit" at bounding box center [753, 61] width 13 height 8
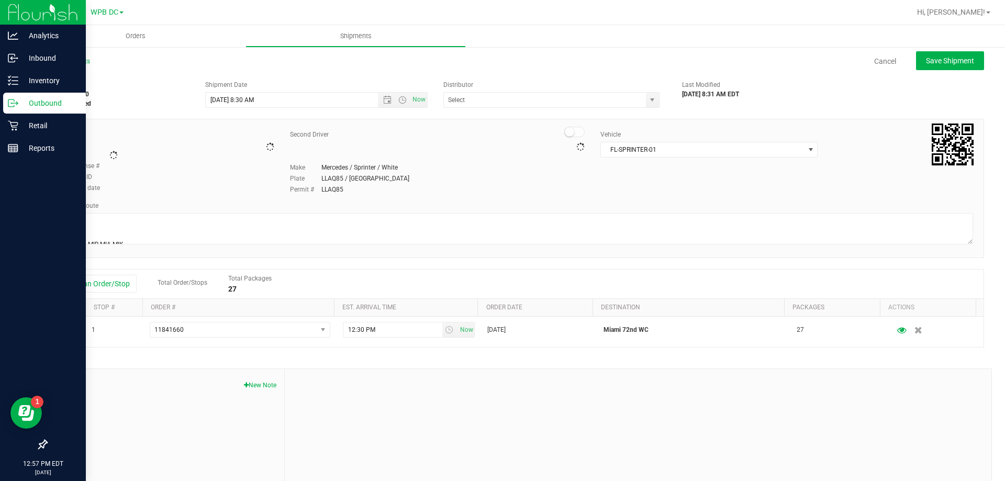
type input "WPB DC"
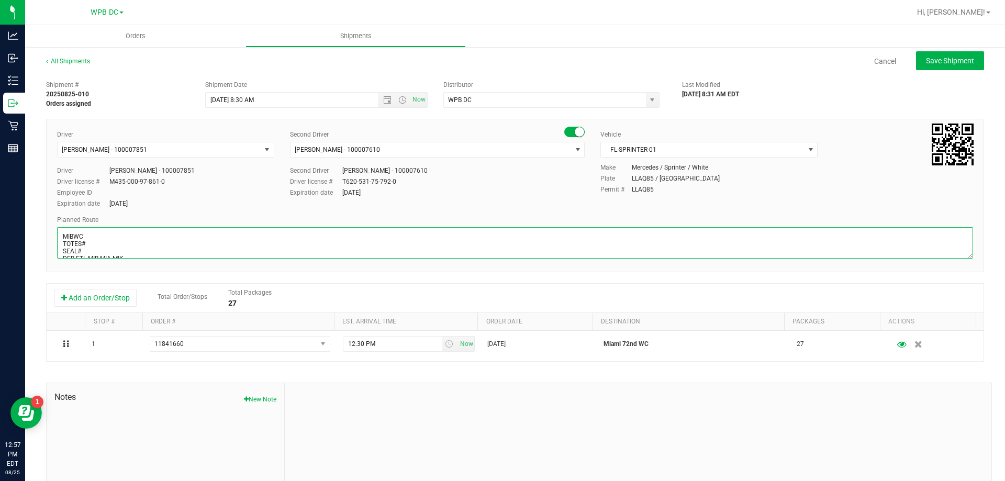
click at [88, 243] on textarea at bounding box center [515, 242] width 916 height 31
click at [83, 252] on textarea at bounding box center [515, 242] width 916 height 31
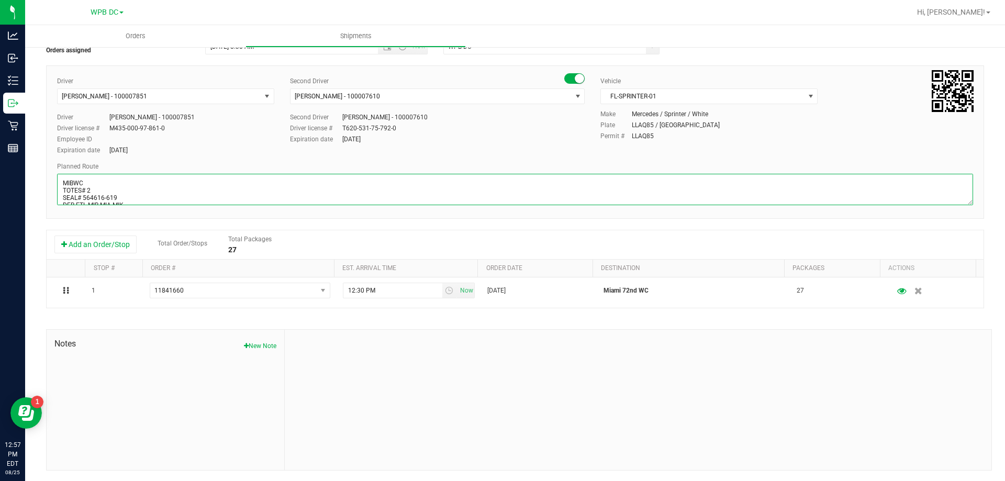
scroll to position [9, 0]
click at [126, 195] on textarea at bounding box center [515, 189] width 916 height 31
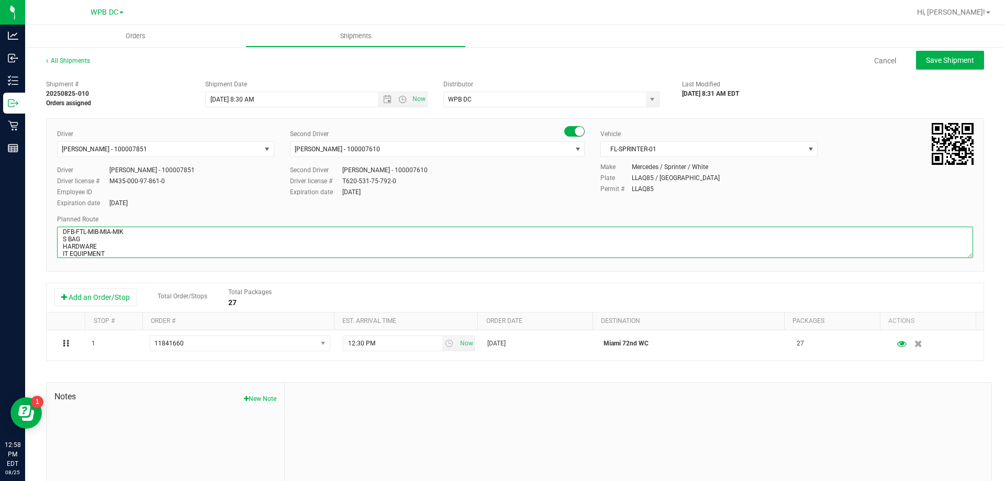
scroll to position [0, 0]
type textarea "MIBWC TOTES# 2 SEAL# 564616-619 DFB-FTL-MIB-MIA-MIK S BAG HARDWARE IT EQUIPMENT"
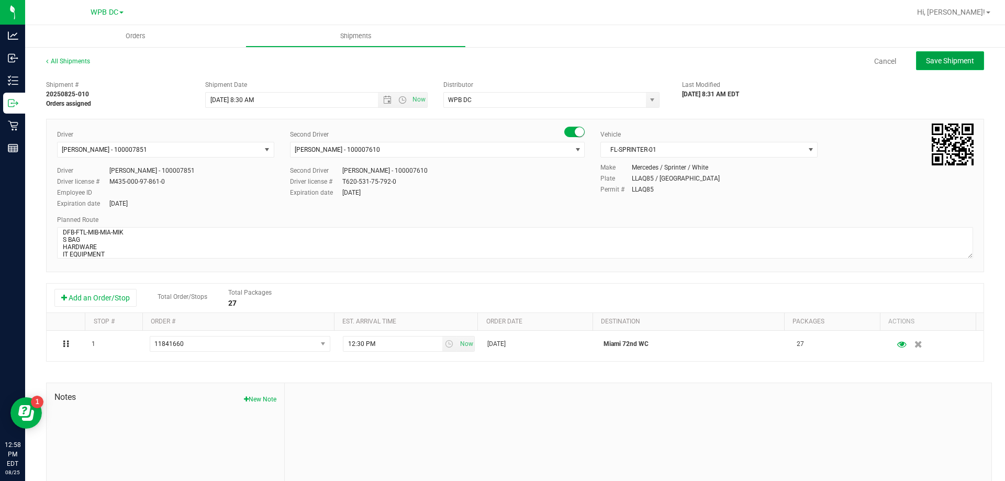
click at [837, 58] on span "Save Shipment" at bounding box center [950, 61] width 48 height 8
type input "[DATE] 12:30 PM"
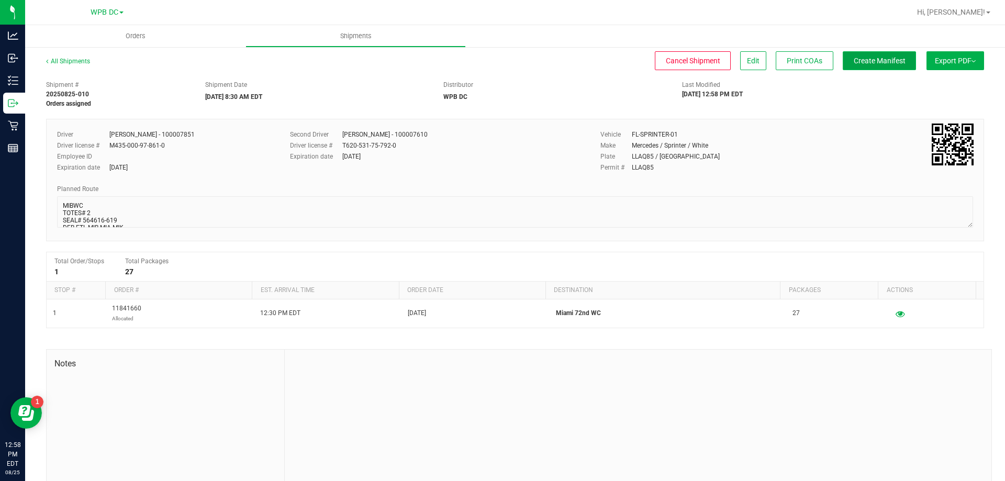
click at [837, 62] on span "Create Manifest" at bounding box center [880, 61] width 52 height 8
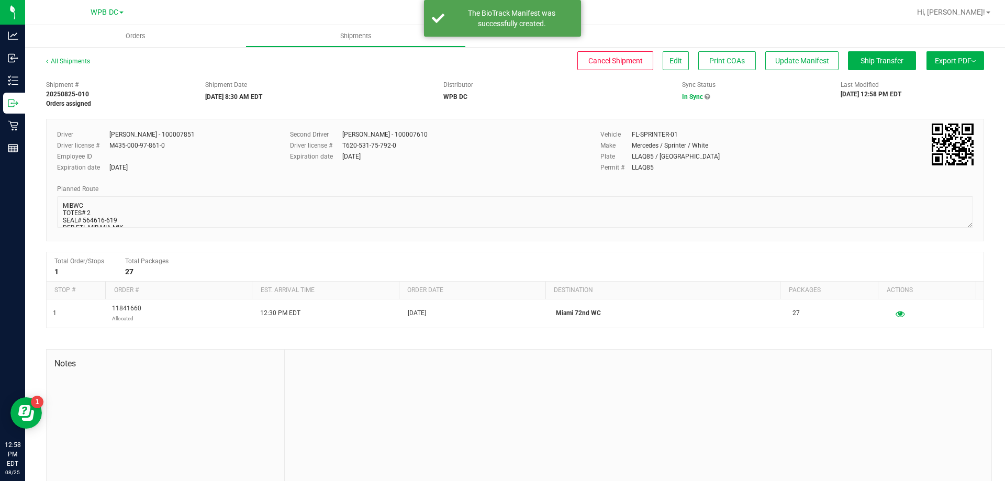
click at [837, 59] on button "Export PDF" at bounding box center [956, 60] width 58 height 19
click at [837, 83] on span "Manifest by Package ID" at bounding box center [940, 83] width 66 height 7
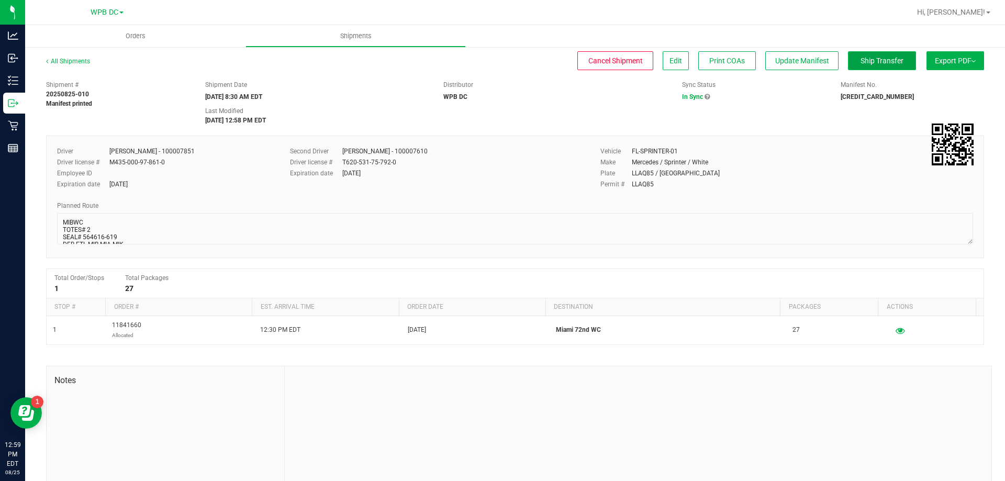
click at [837, 62] on span "Ship Transfer" at bounding box center [882, 61] width 43 height 8
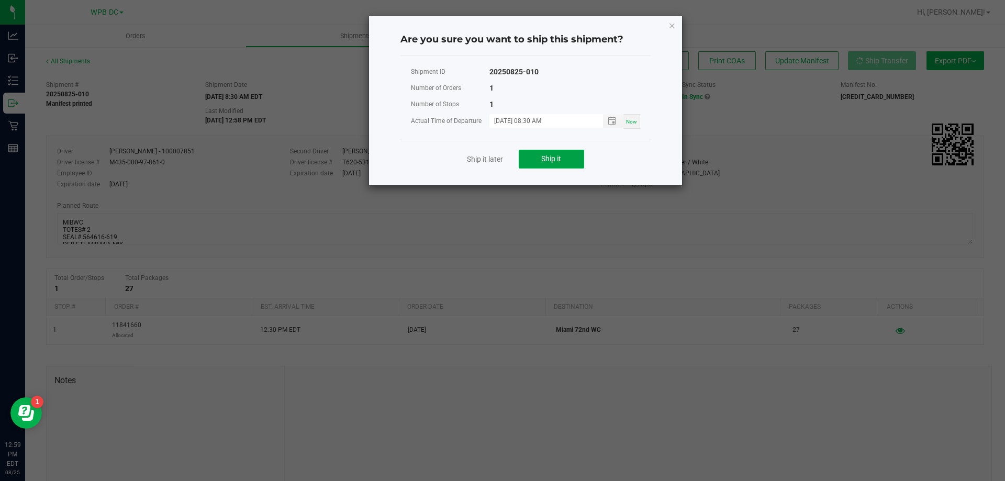
click at [545, 155] on span "Ship it" at bounding box center [551, 158] width 20 height 8
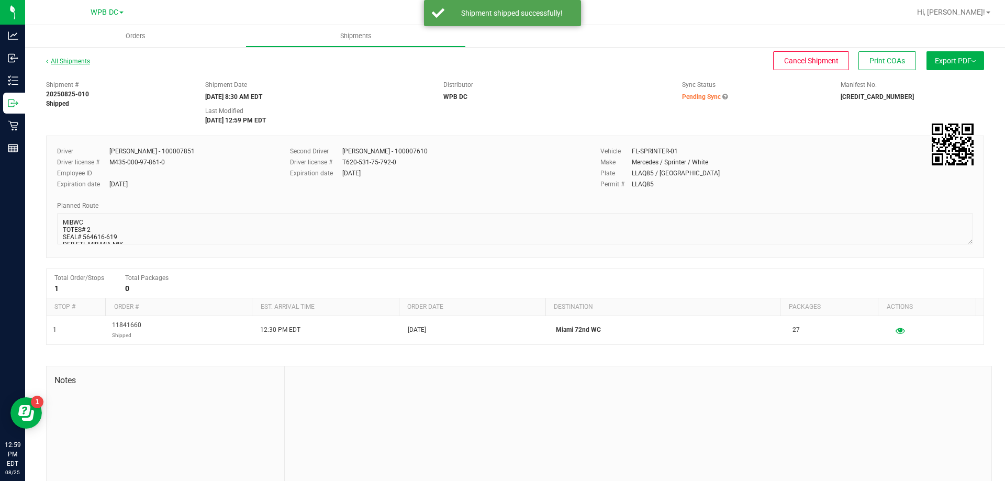
click at [78, 59] on link "All Shipments" at bounding box center [68, 61] width 44 height 7
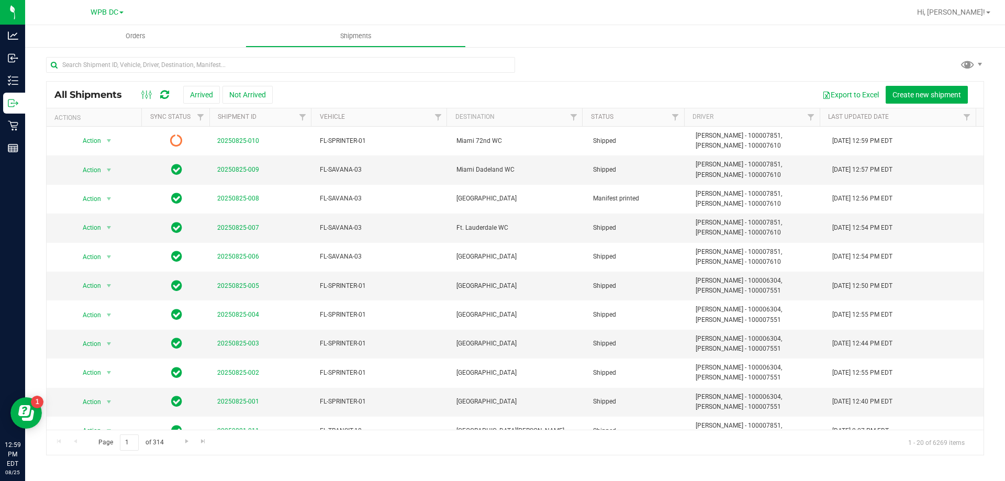
click at [164, 92] on icon at bounding box center [164, 95] width 9 height 10
